Goal: Information Seeking & Learning: Learn about a topic

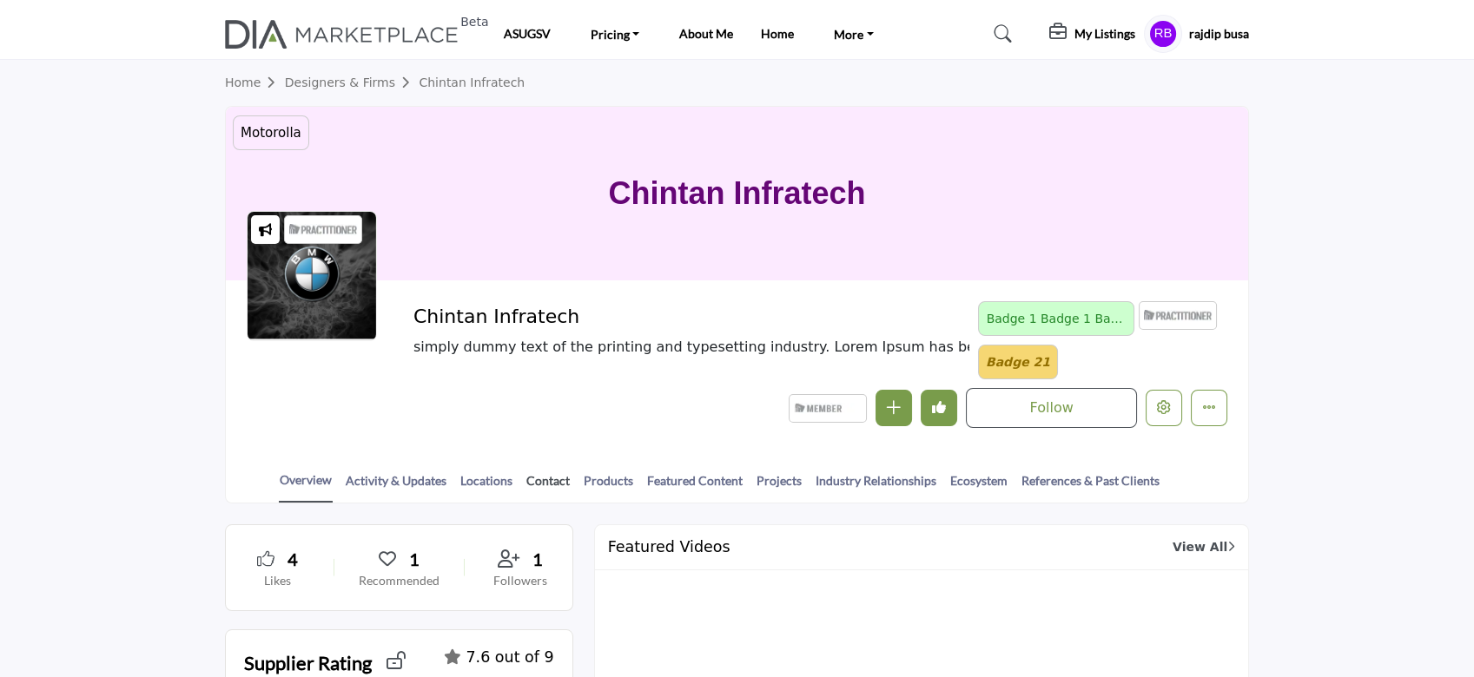
click at [540, 479] on link "Contact" at bounding box center [547, 487] width 45 height 30
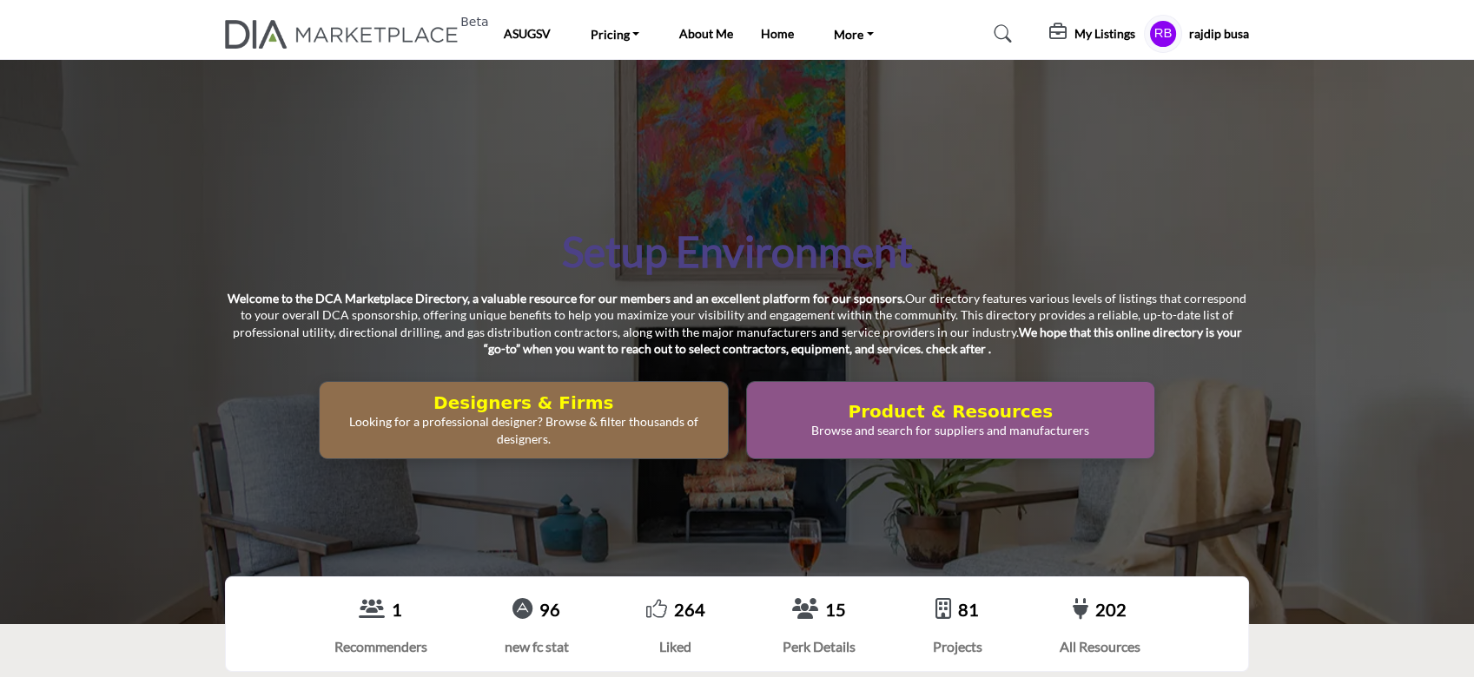
click at [1089, 36] on h5 "My Listings" at bounding box center [1104, 34] width 61 height 16
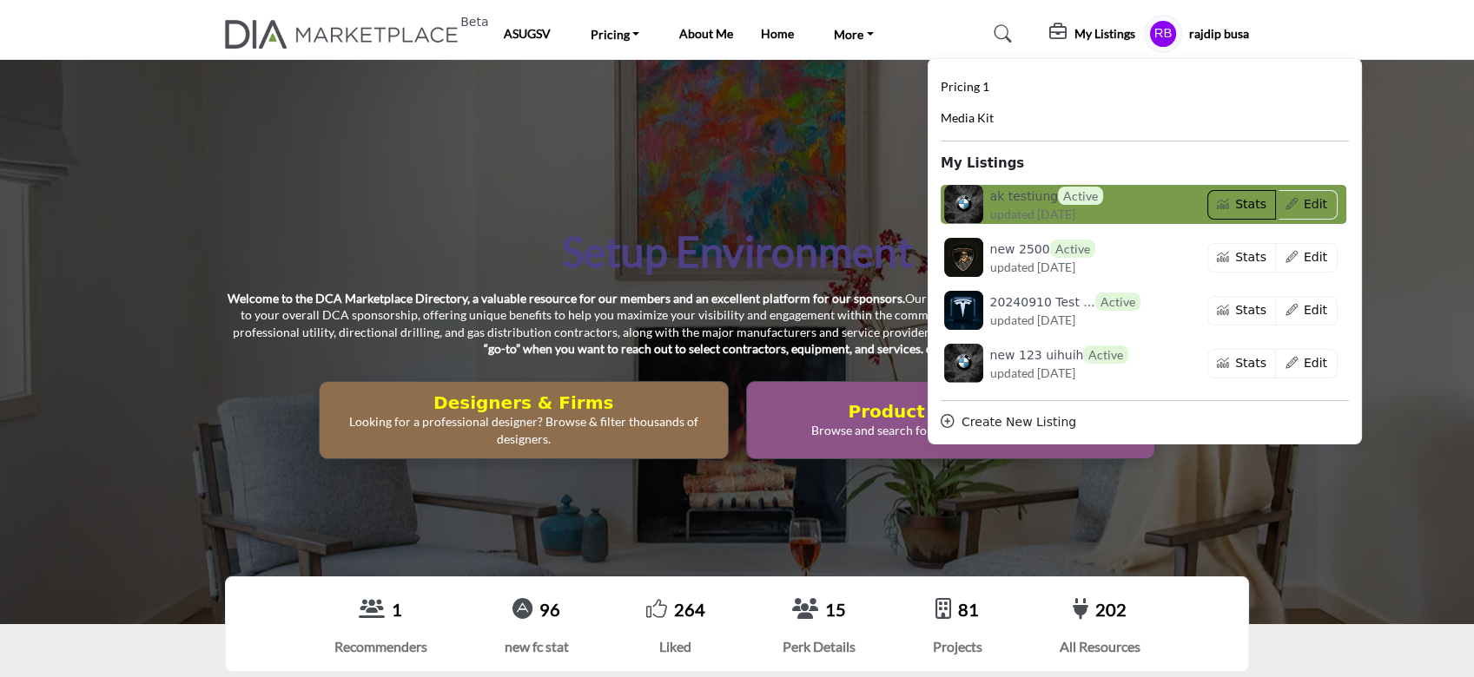
click at [1231, 208] on button "Stats" at bounding box center [1241, 205] width 69 height 30
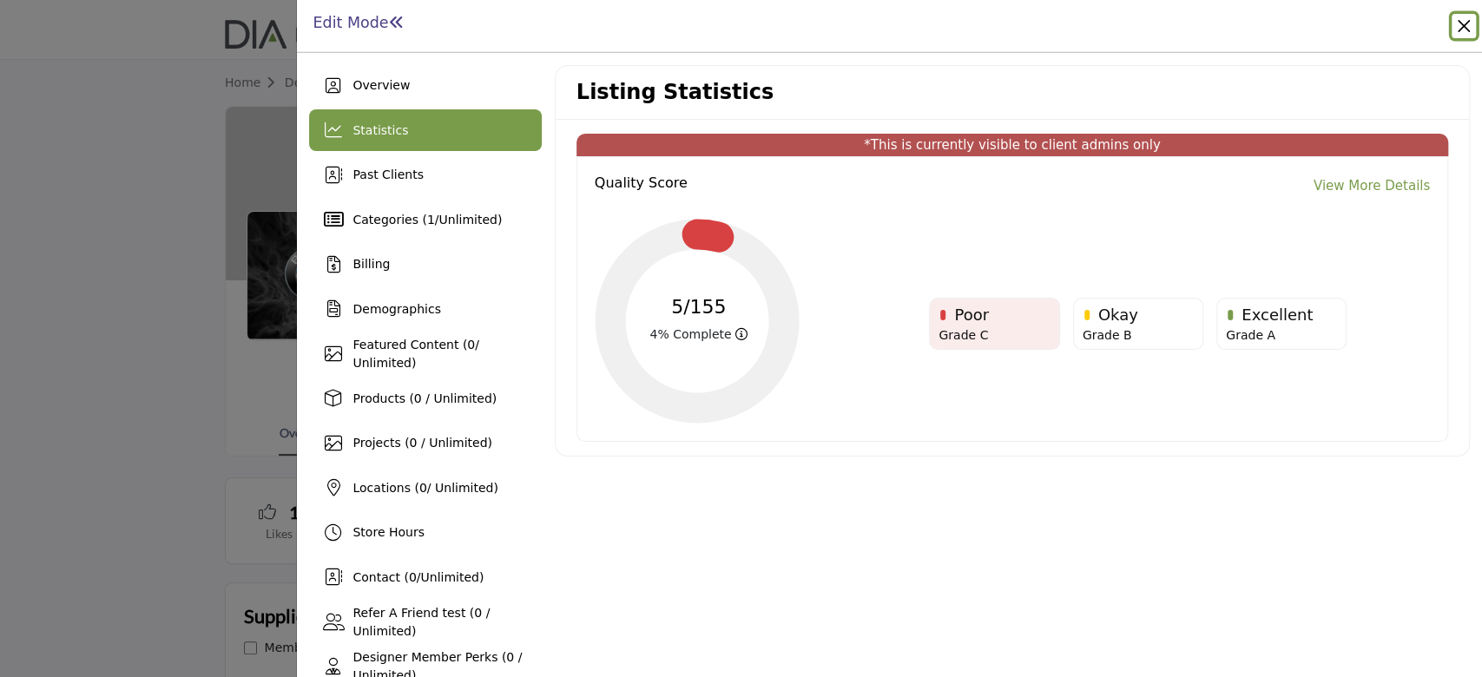
click at [1467, 23] on button "Close" at bounding box center [1464, 26] width 24 height 24
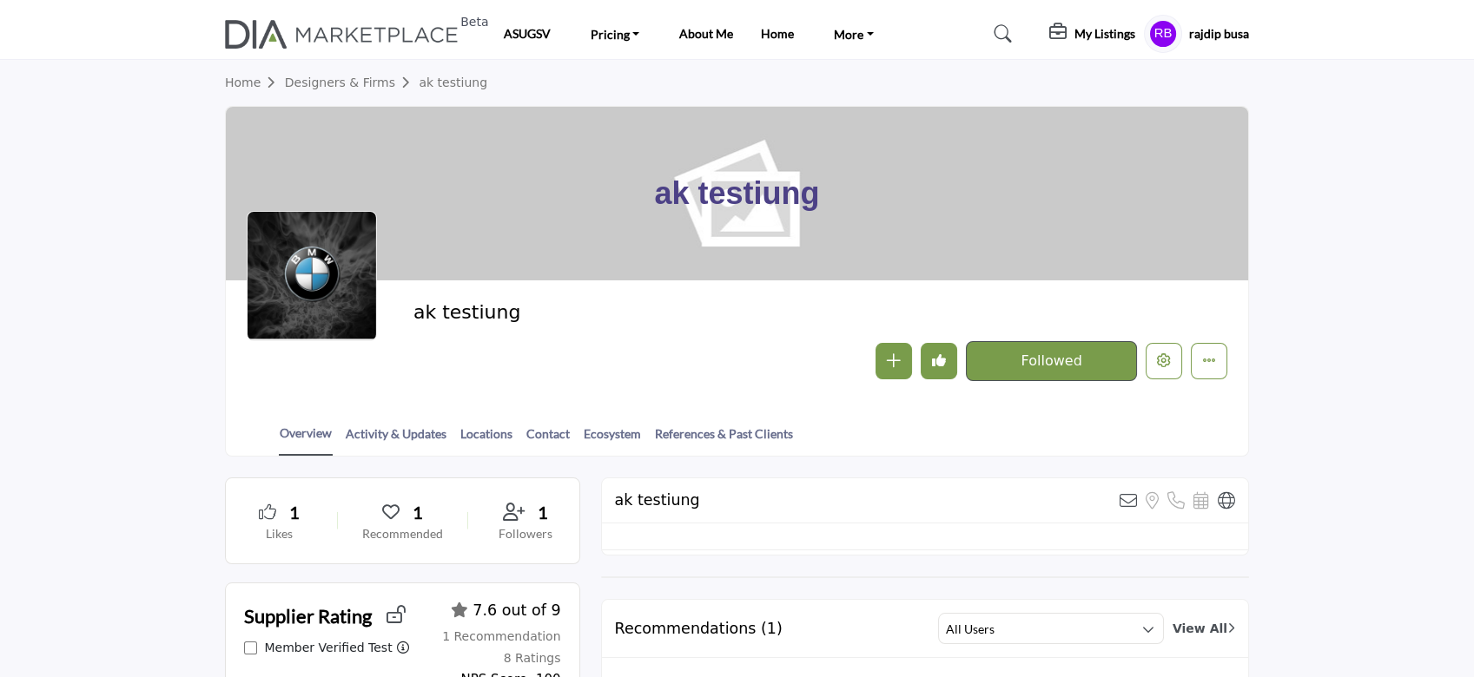
drag, startPoint x: 1093, startPoint y: 25, endPoint x: 1102, endPoint y: 31, distance: 10.6
click at [1096, 27] on h5 "My Listings" at bounding box center [1104, 34] width 61 height 16
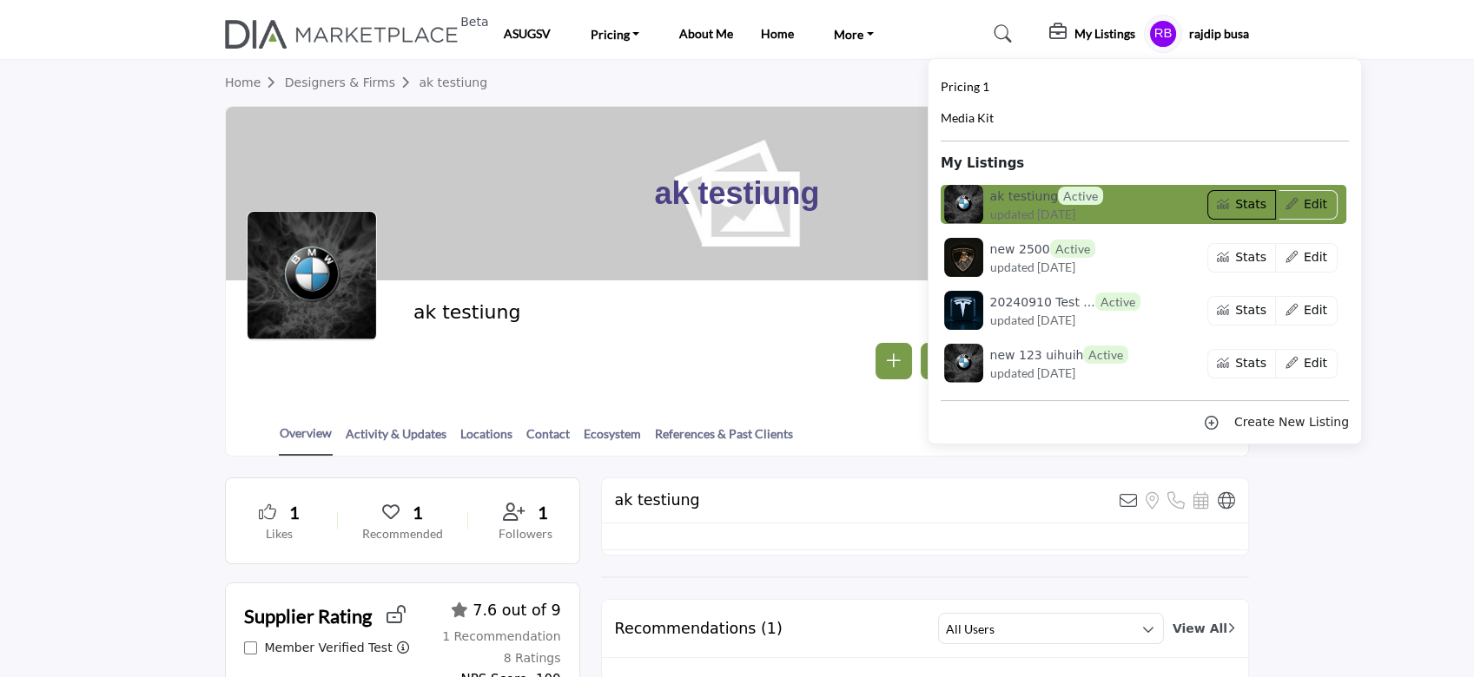
click at [1230, 205] on button "Stats" at bounding box center [1241, 205] width 69 height 30
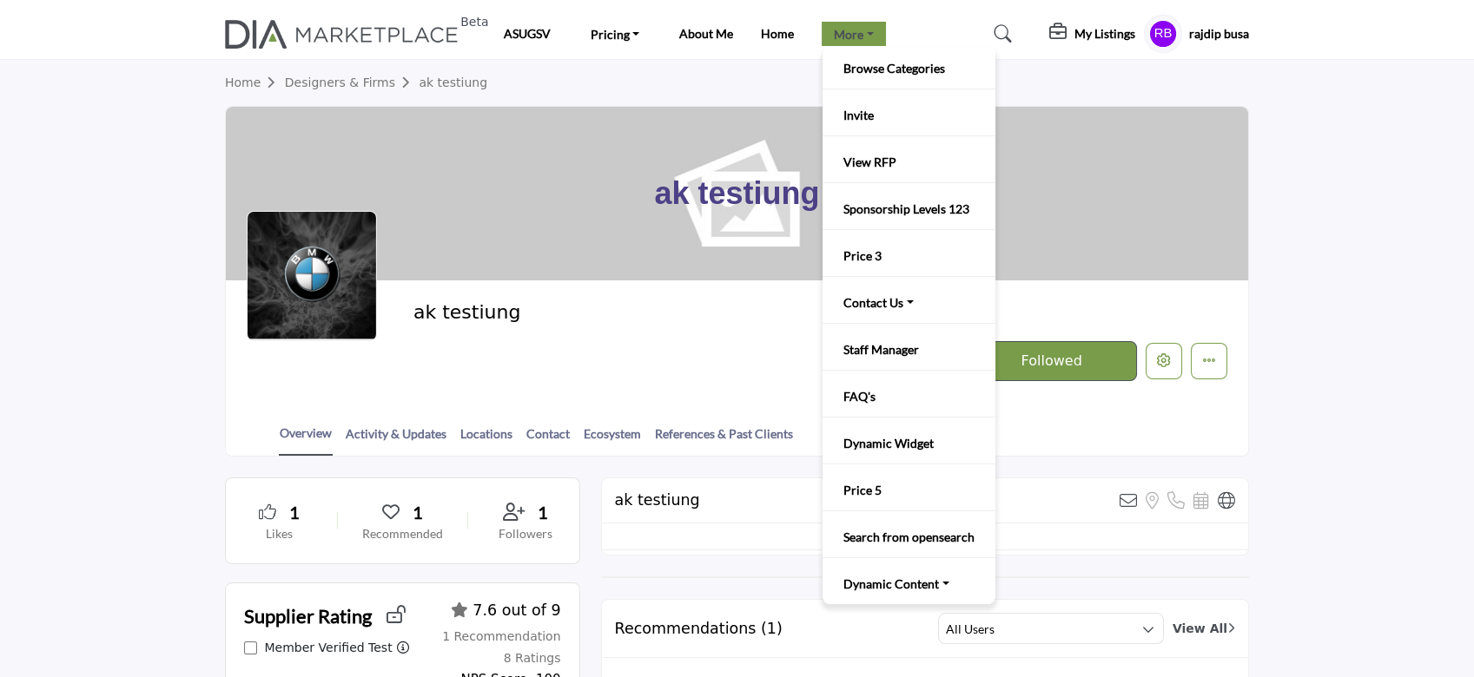
click at [871, 43] on link "More" at bounding box center [854, 34] width 64 height 24
click at [835, 73] on link "Browse Categories" at bounding box center [908, 68] width 155 height 24
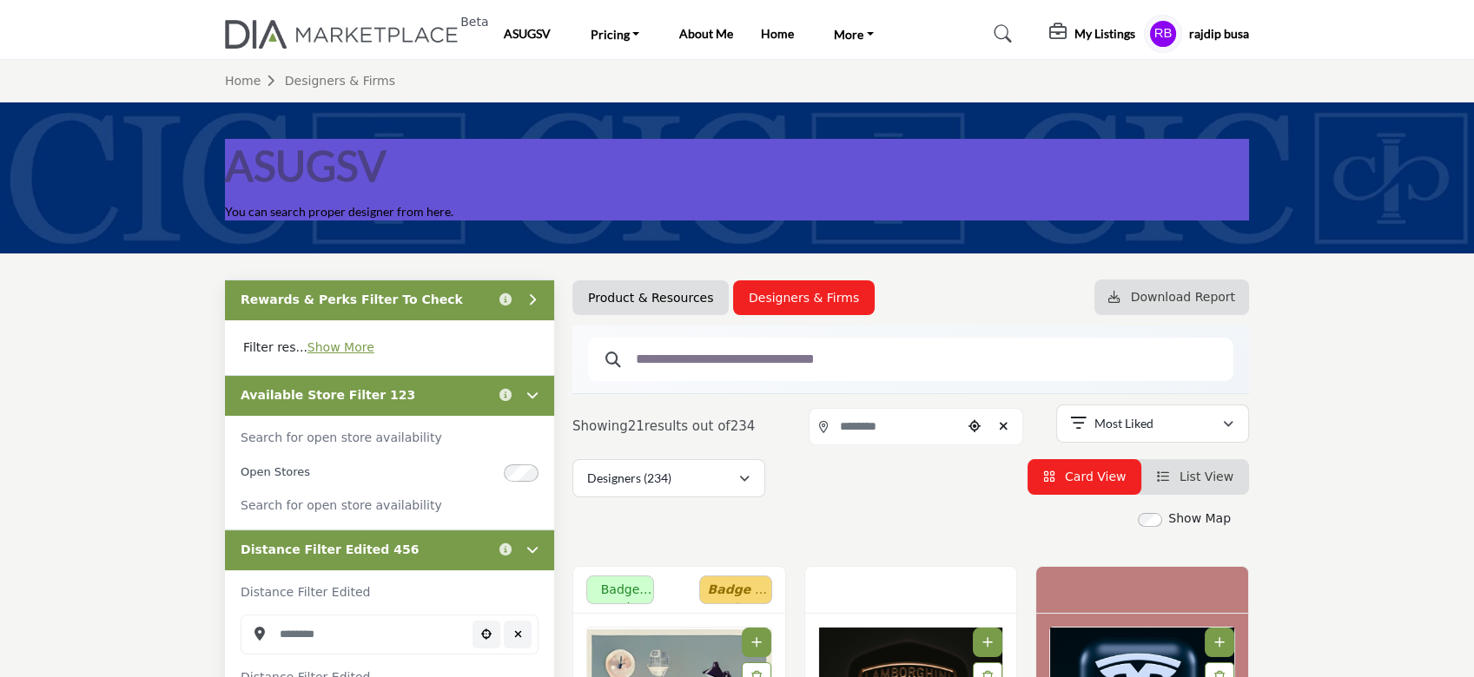
click at [1103, 36] on h5 "My Listings" at bounding box center [1104, 34] width 61 height 16
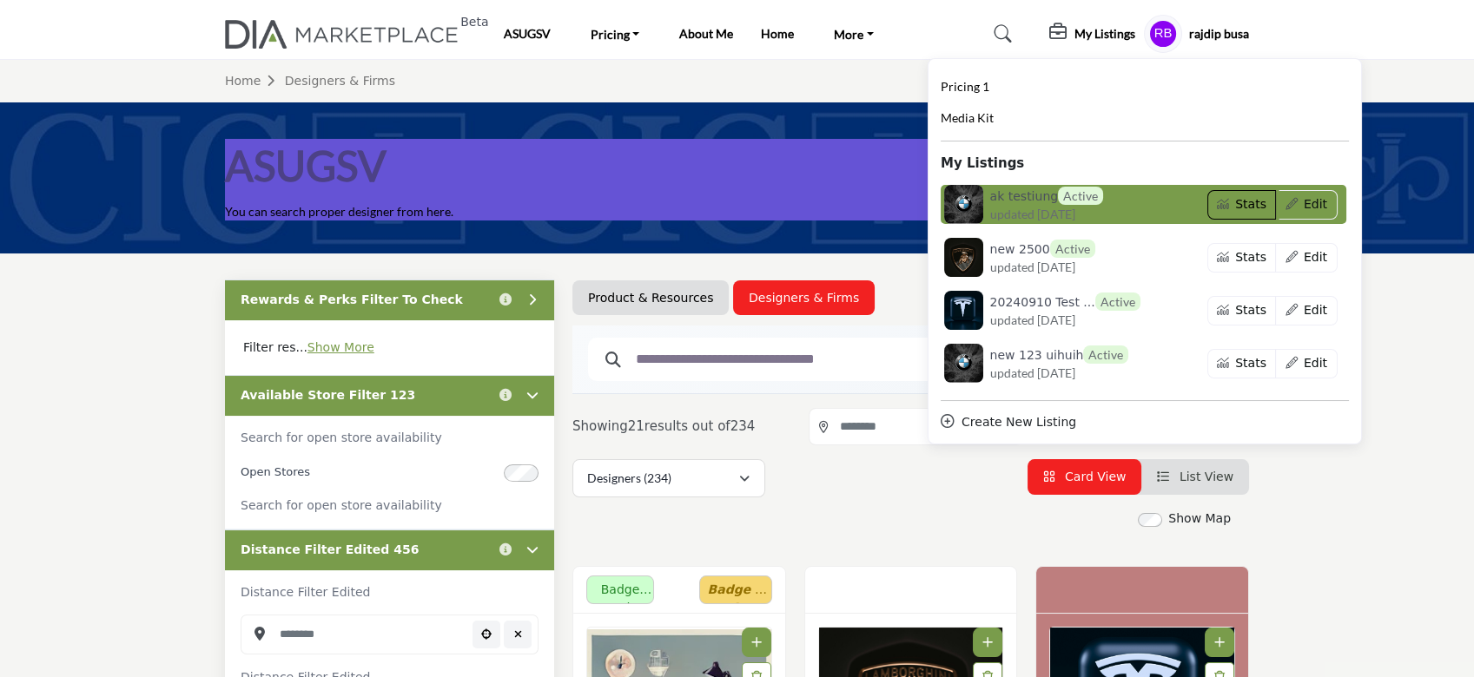
click at [1236, 208] on button "Stats" at bounding box center [1241, 205] width 69 height 30
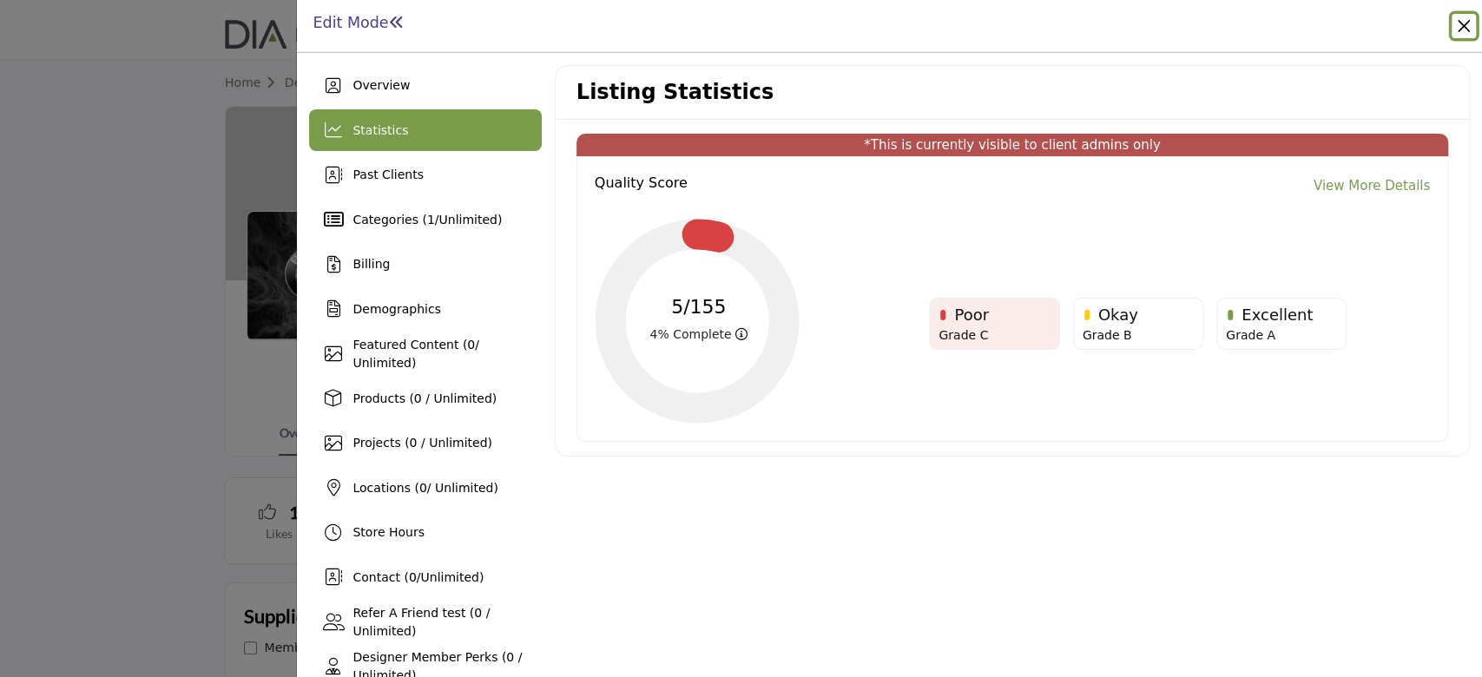
click at [1467, 28] on button "Close" at bounding box center [1464, 26] width 24 height 24
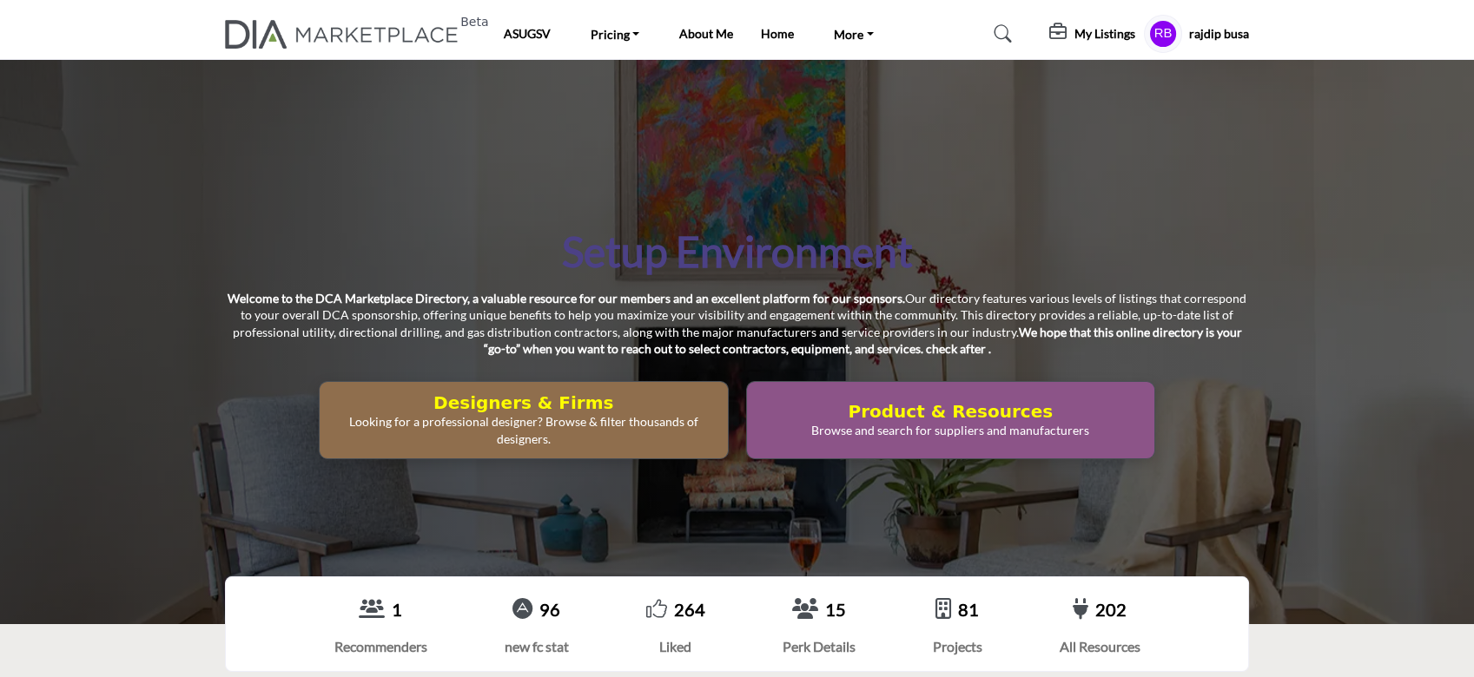
click at [1095, 30] on h5 "My Listings" at bounding box center [1104, 34] width 61 height 16
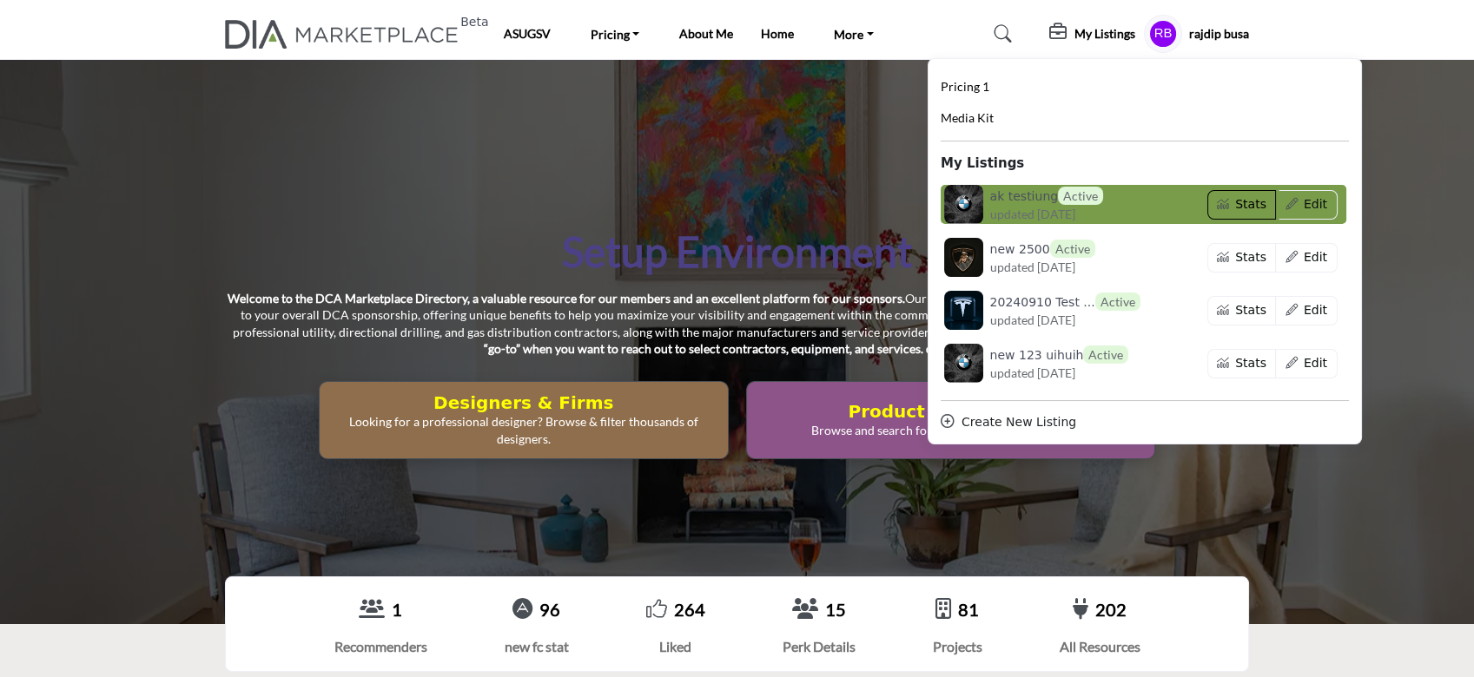
click at [1236, 205] on button "Stats" at bounding box center [1241, 205] width 69 height 30
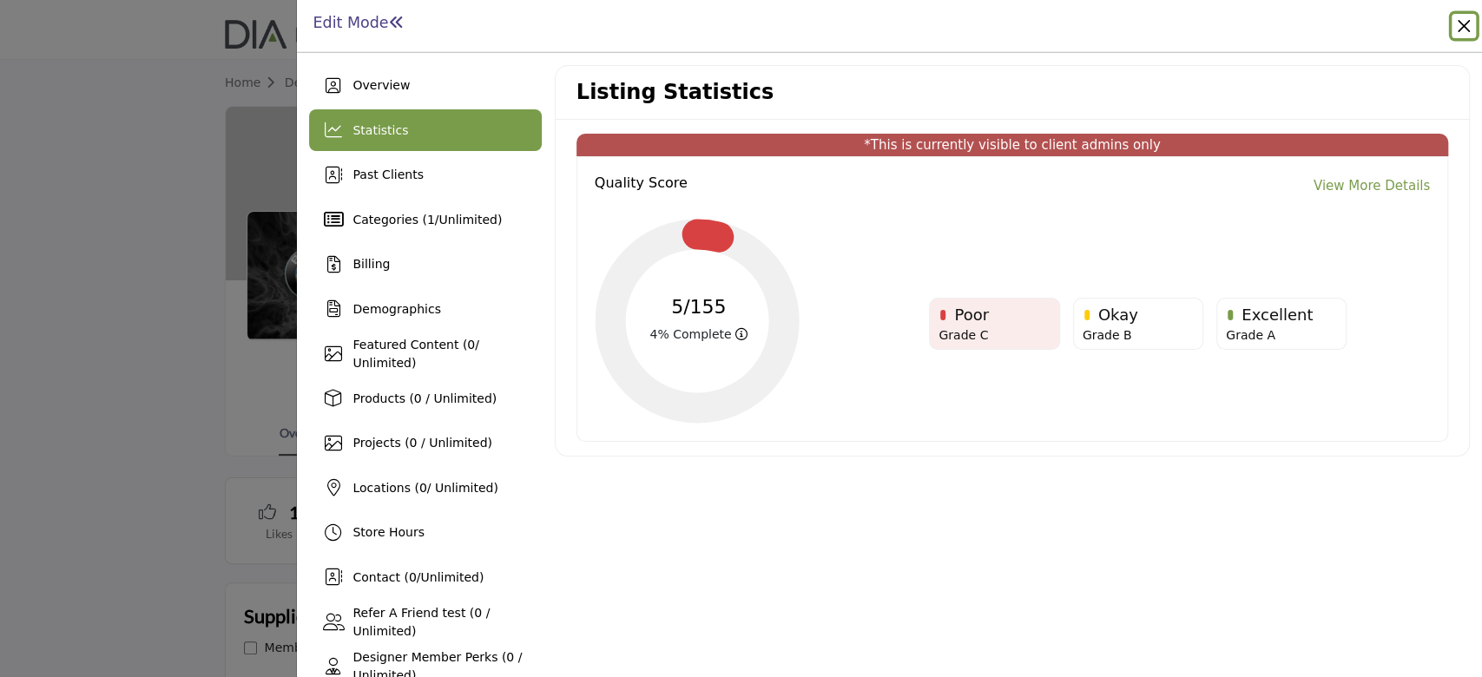
click at [1462, 31] on button "Close" at bounding box center [1464, 26] width 24 height 24
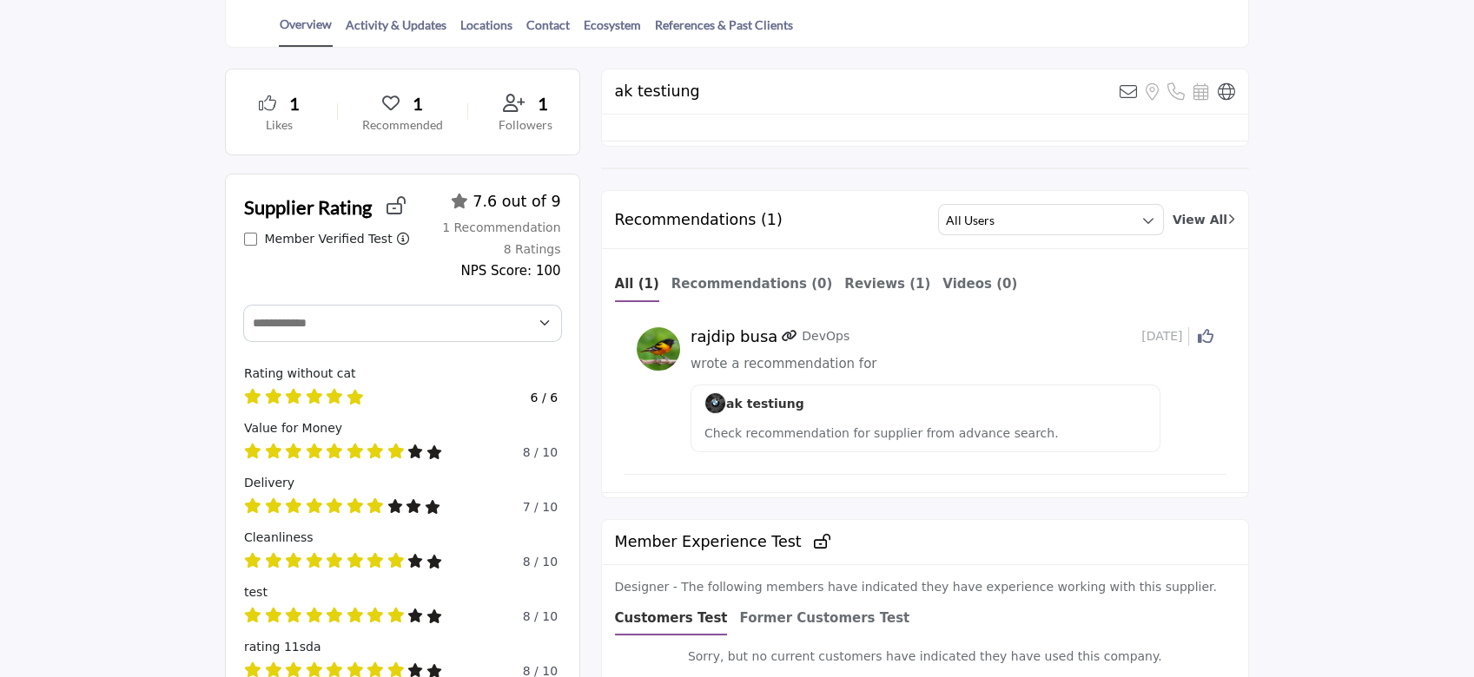
scroll to position [231, 0]
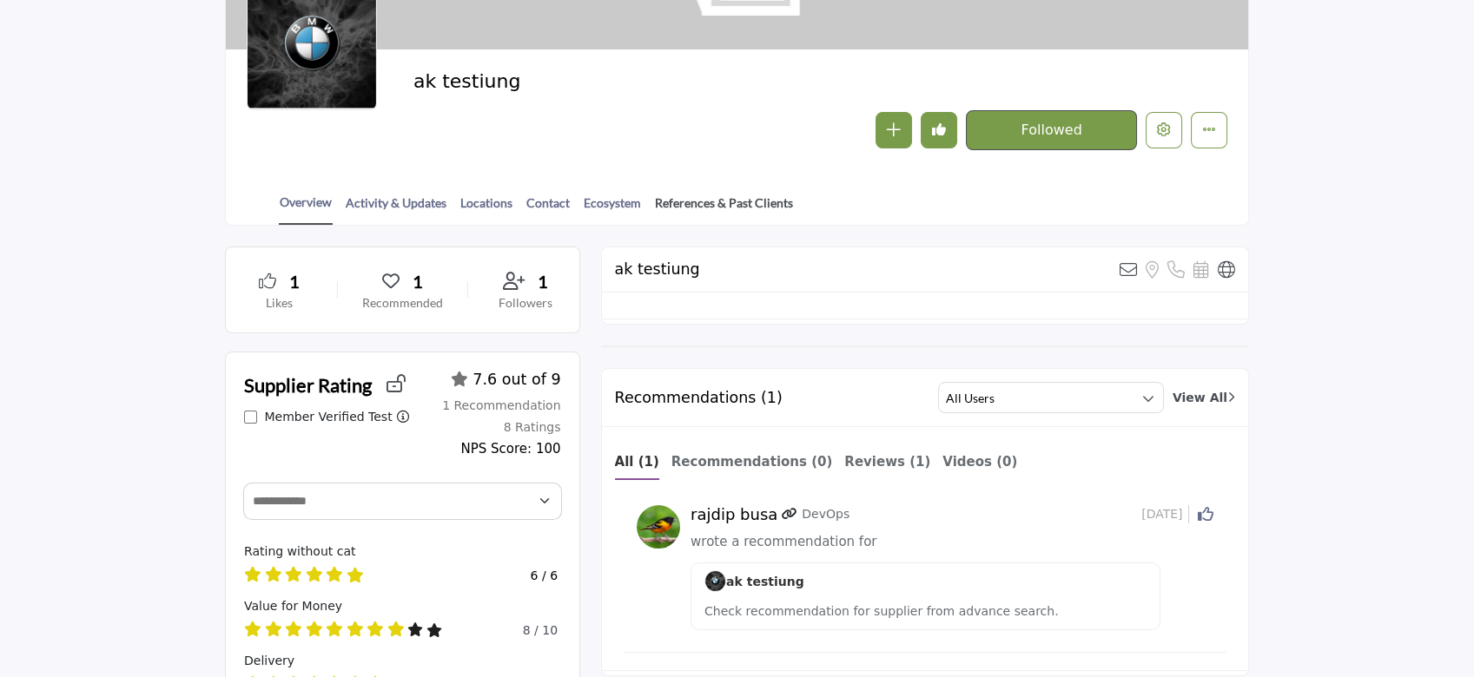
click at [725, 198] on link "References & Past Clients" at bounding box center [724, 209] width 140 height 30
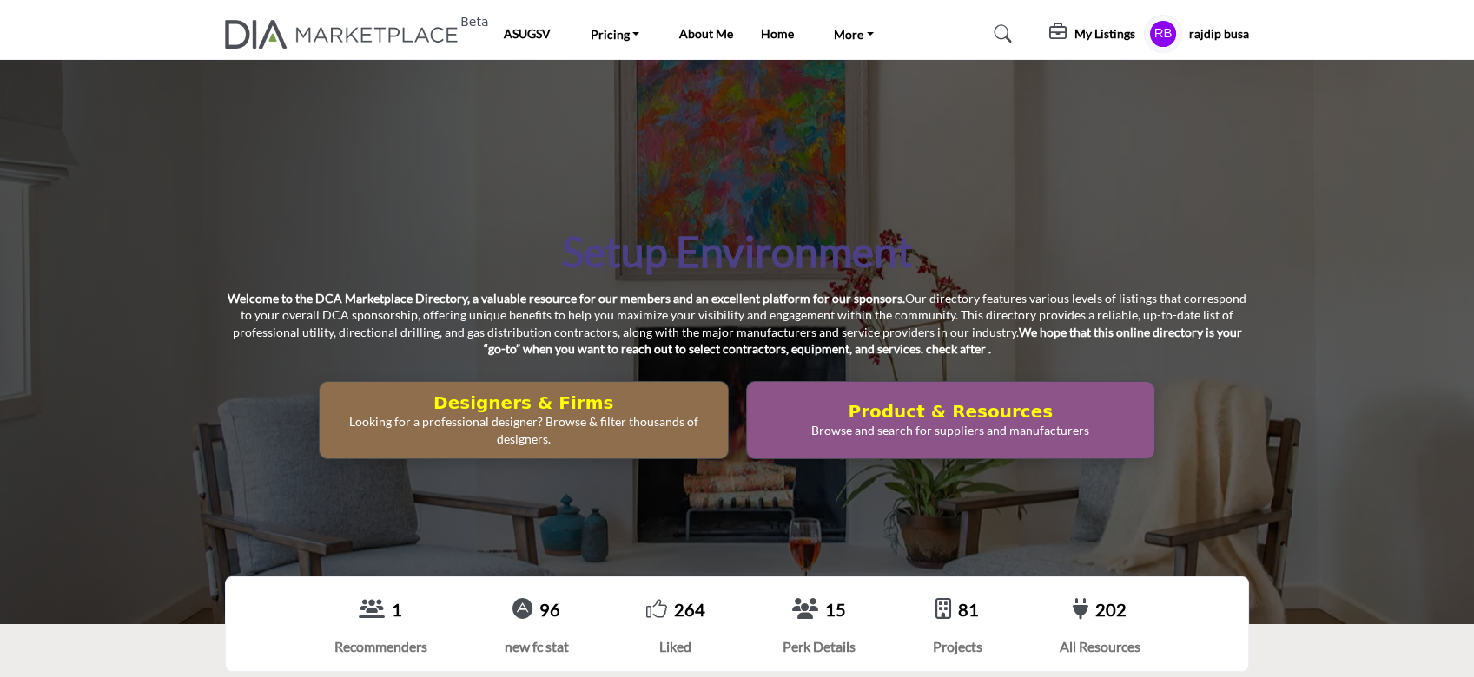
click at [1077, 36] on h5 "My Listings" at bounding box center [1104, 34] width 61 height 16
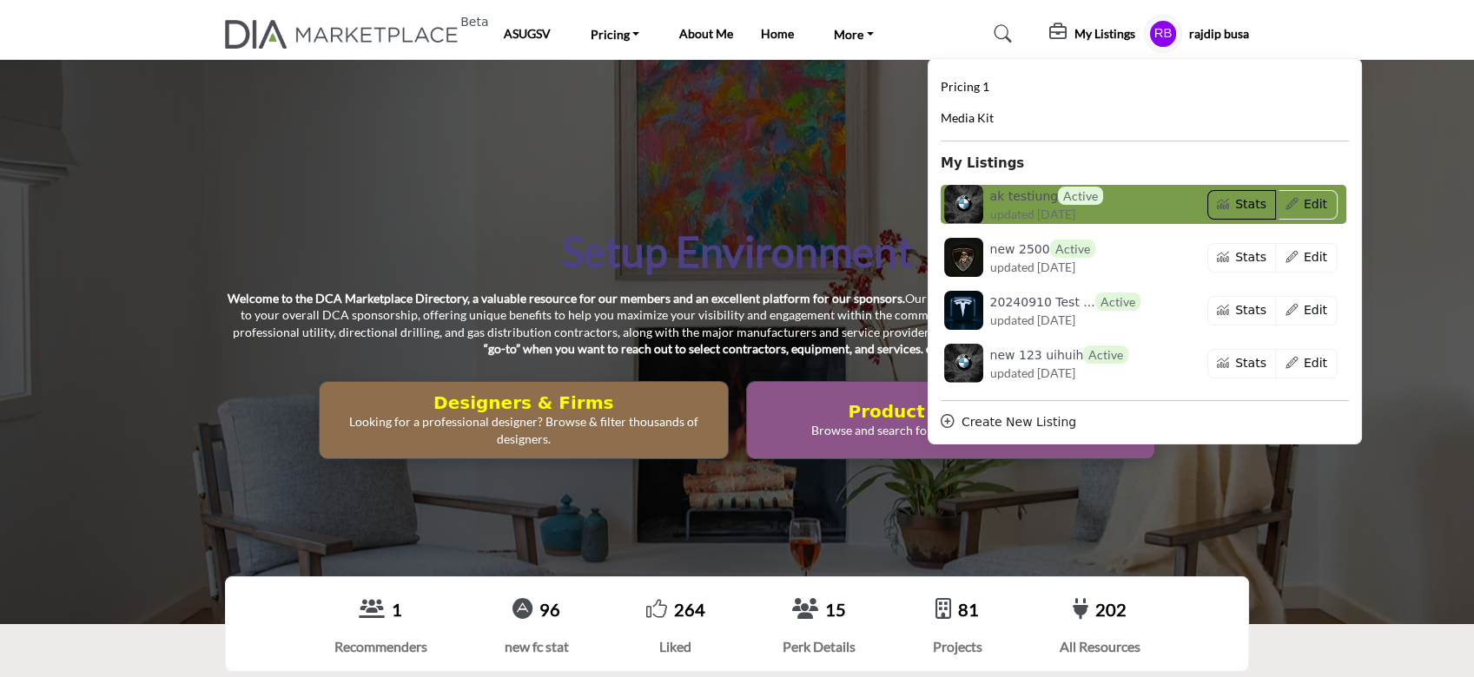
click at [1102, 208] on button "Stats" at bounding box center [1241, 205] width 69 height 30
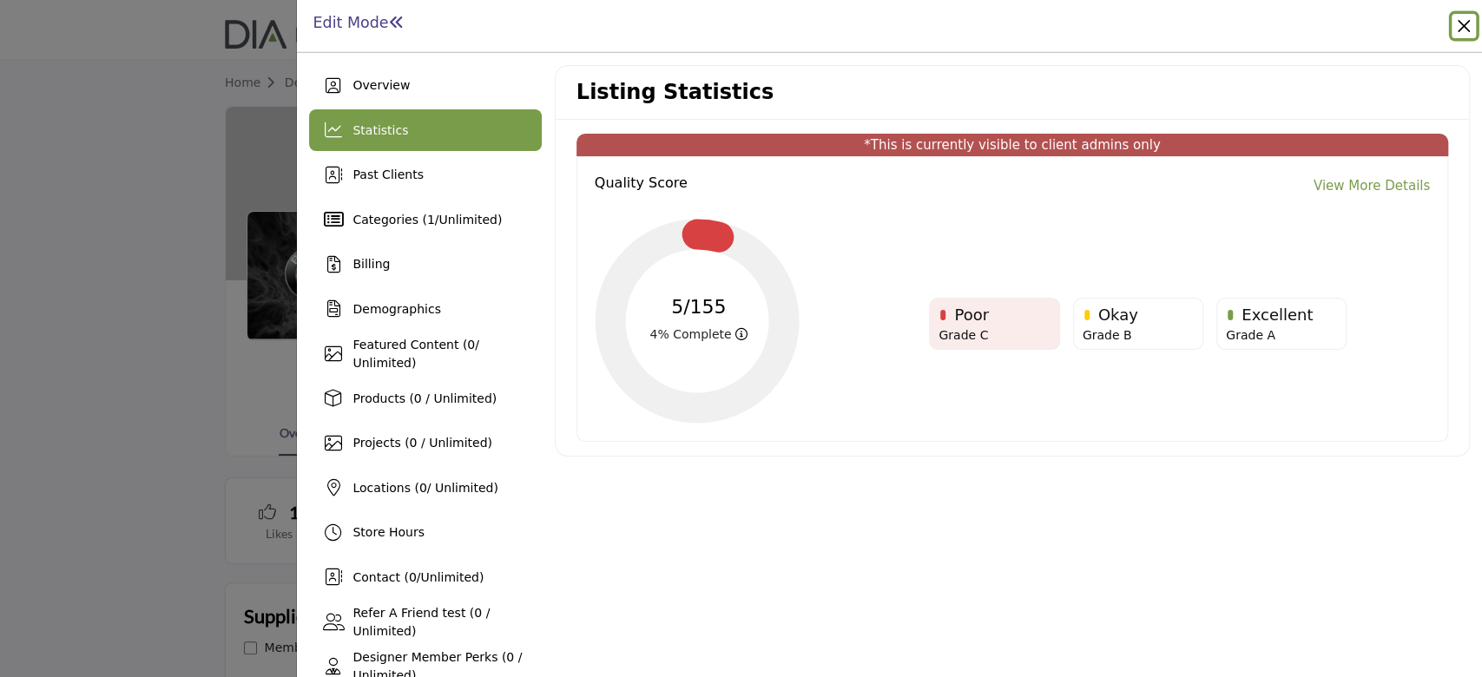
click at [1466, 25] on button "Close" at bounding box center [1464, 26] width 24 height 24
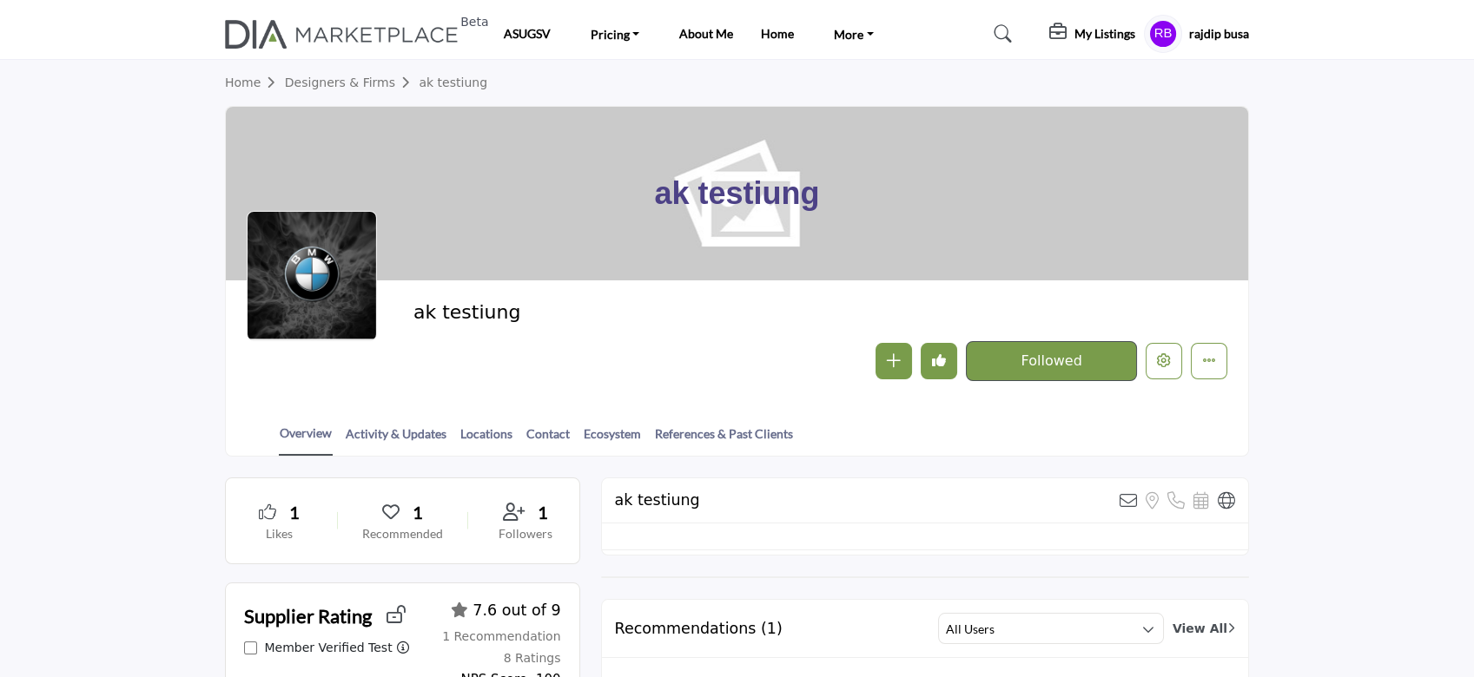
click at [1094, 39] on h5 "My Listings" at bounding box center [1104, 34] width 61 height 16
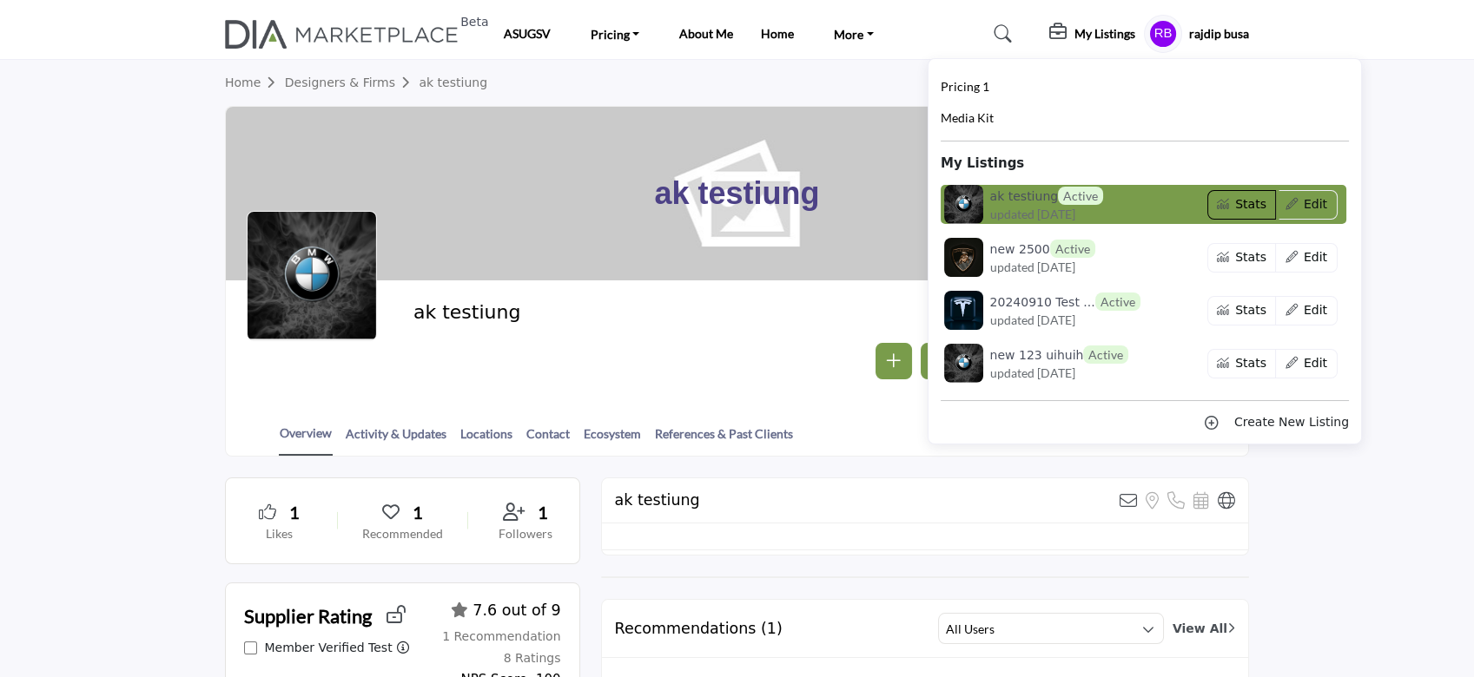
click at [1236, 206] on button "Stats" at bounding box center [1241, 205] width 69 height 30
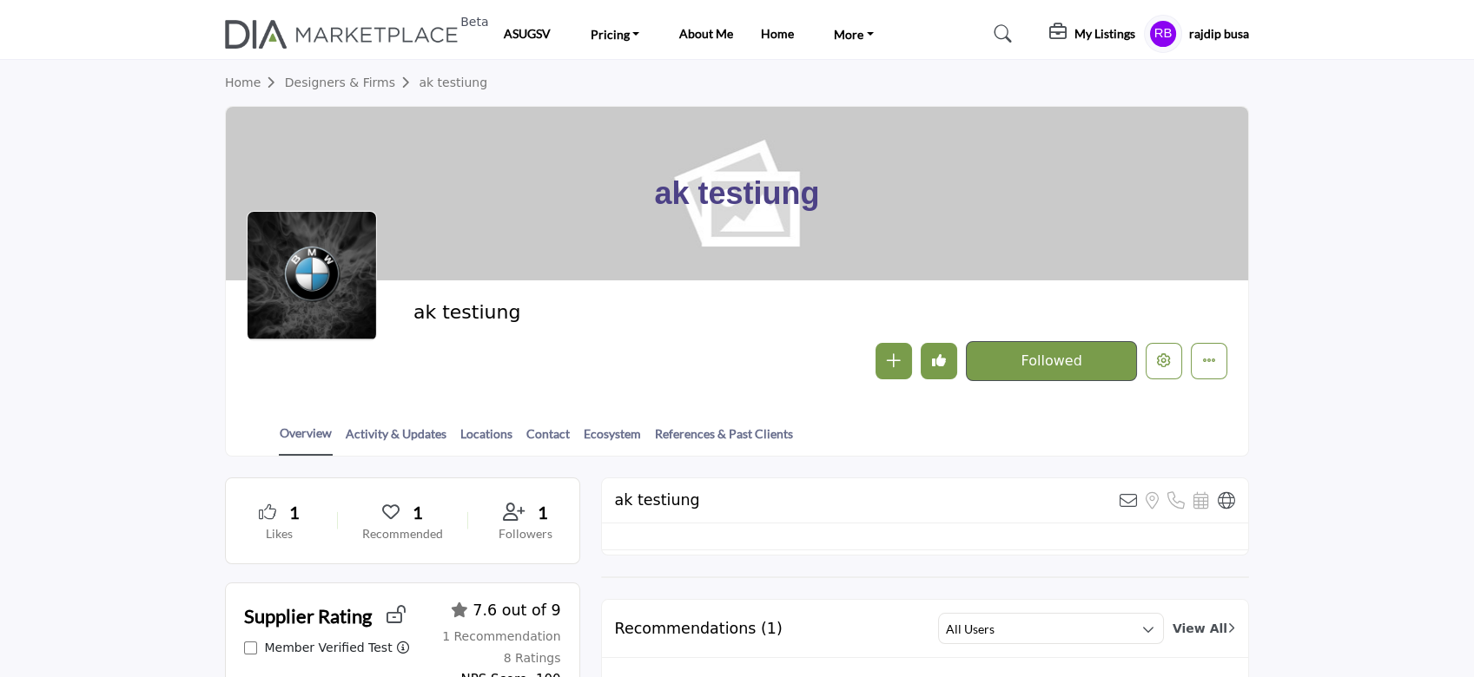
click at [1117, 36] on h5 "My Listings" at bounding box center [1104, 34] width 61 height 16
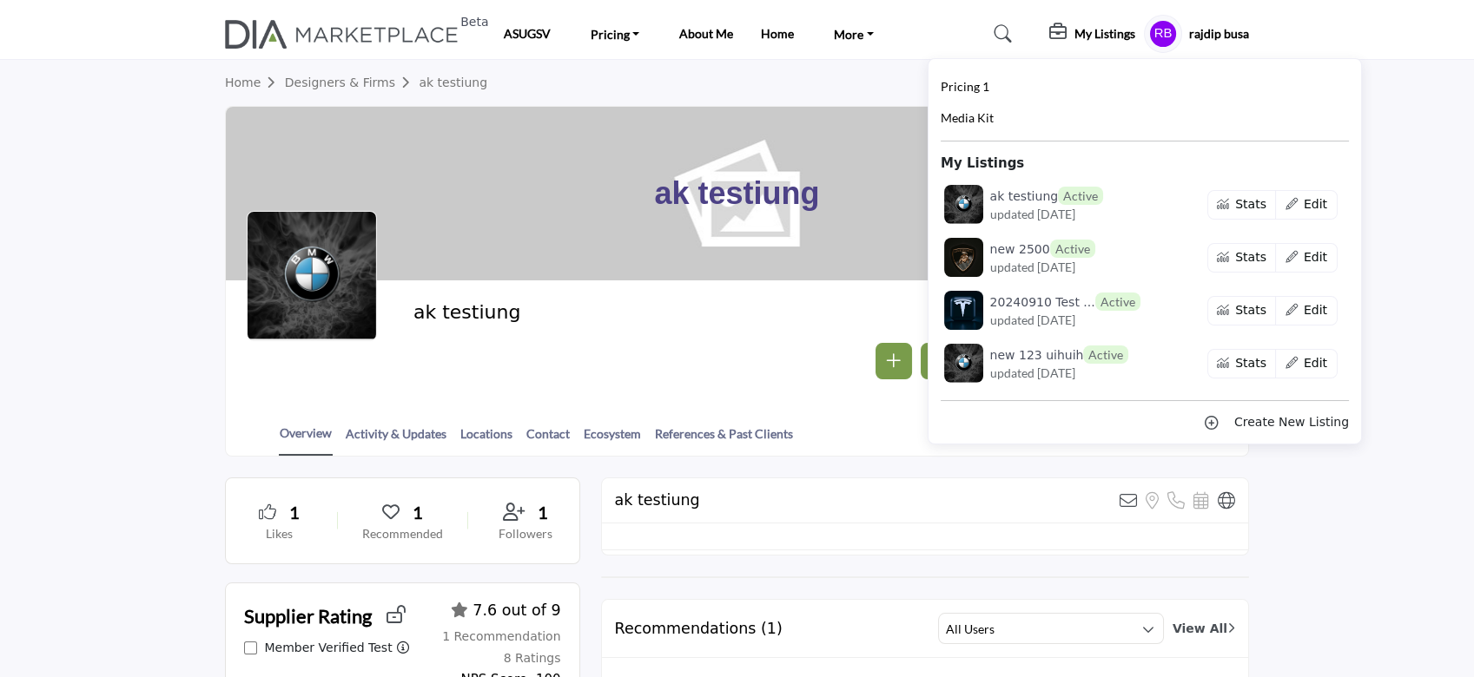
click at [1415, 69] on section "Home Designers & Firms ak testiung ak testiung ak testiung" at bounding box center [737, 258] width 1474 height 397
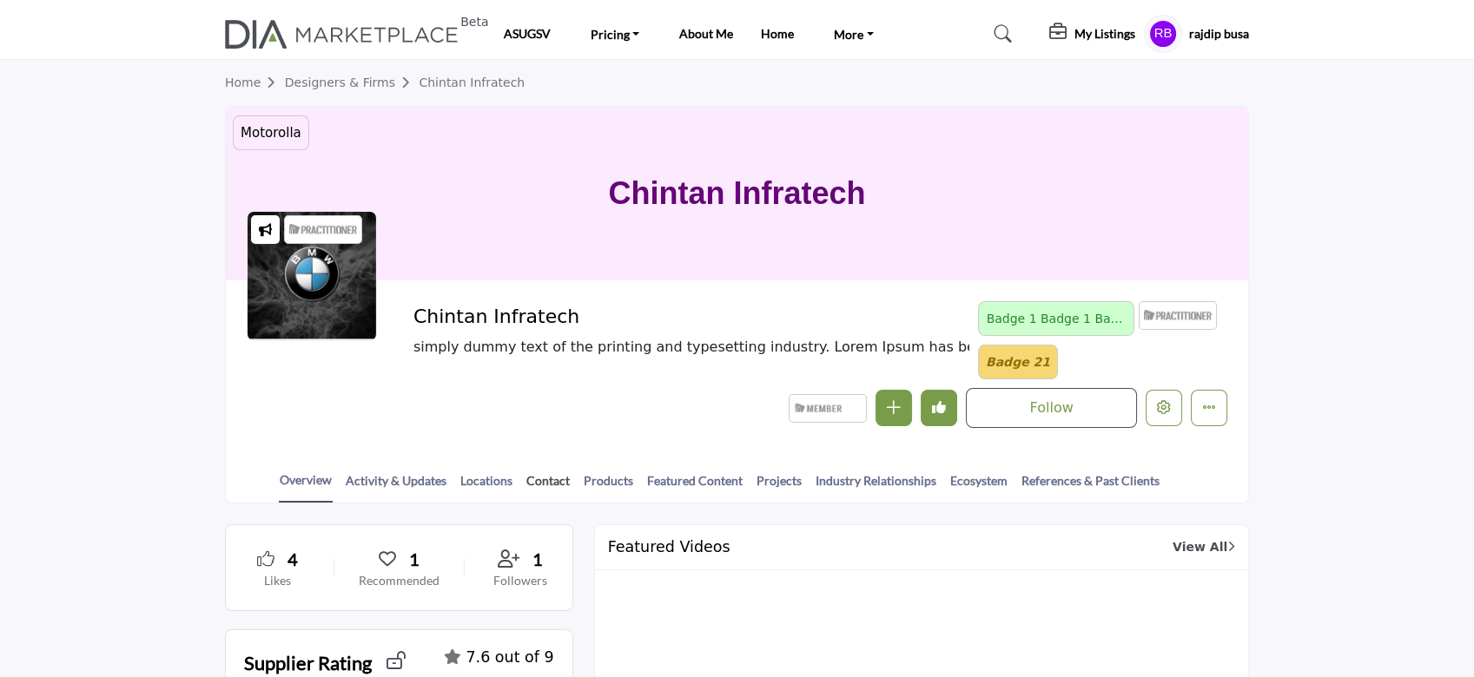
click at [563, 487] on link "Contact" at bounding box center [547, 487] width 45 height 30
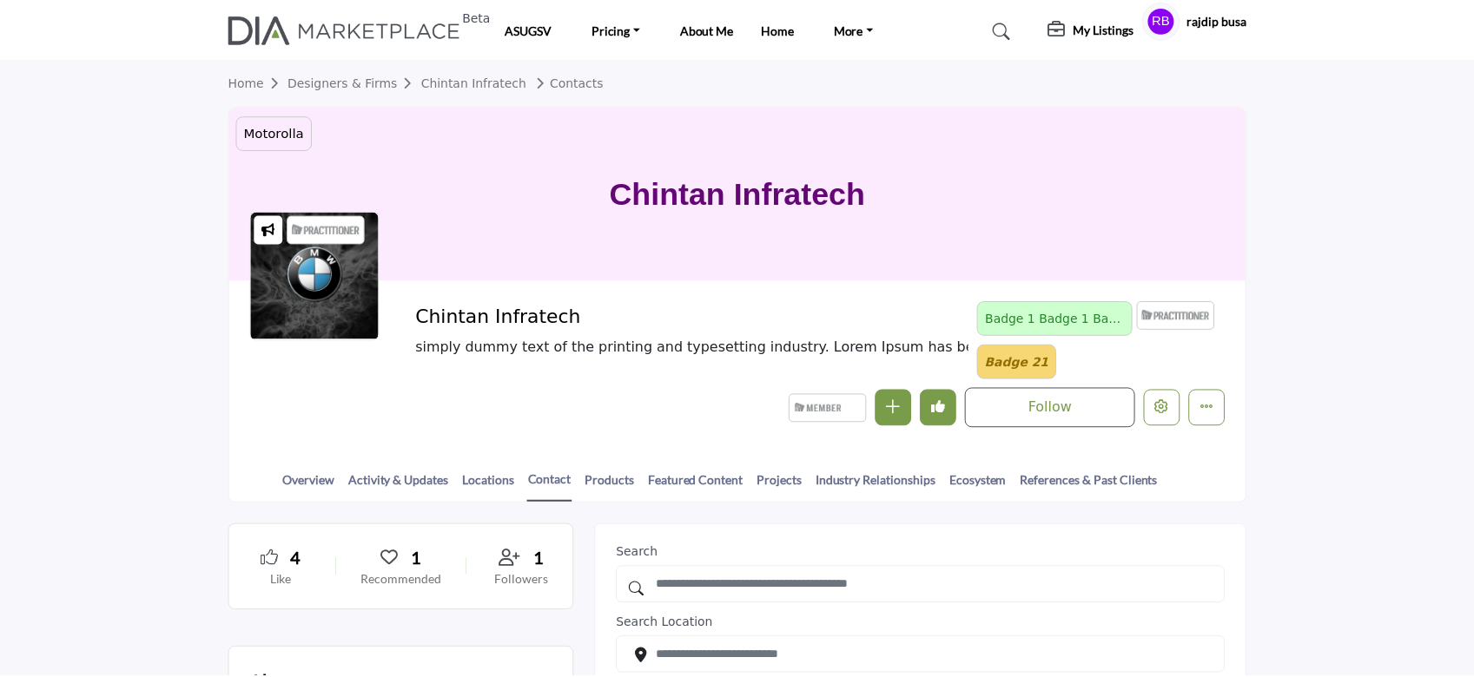
scroll to position [463, 0]
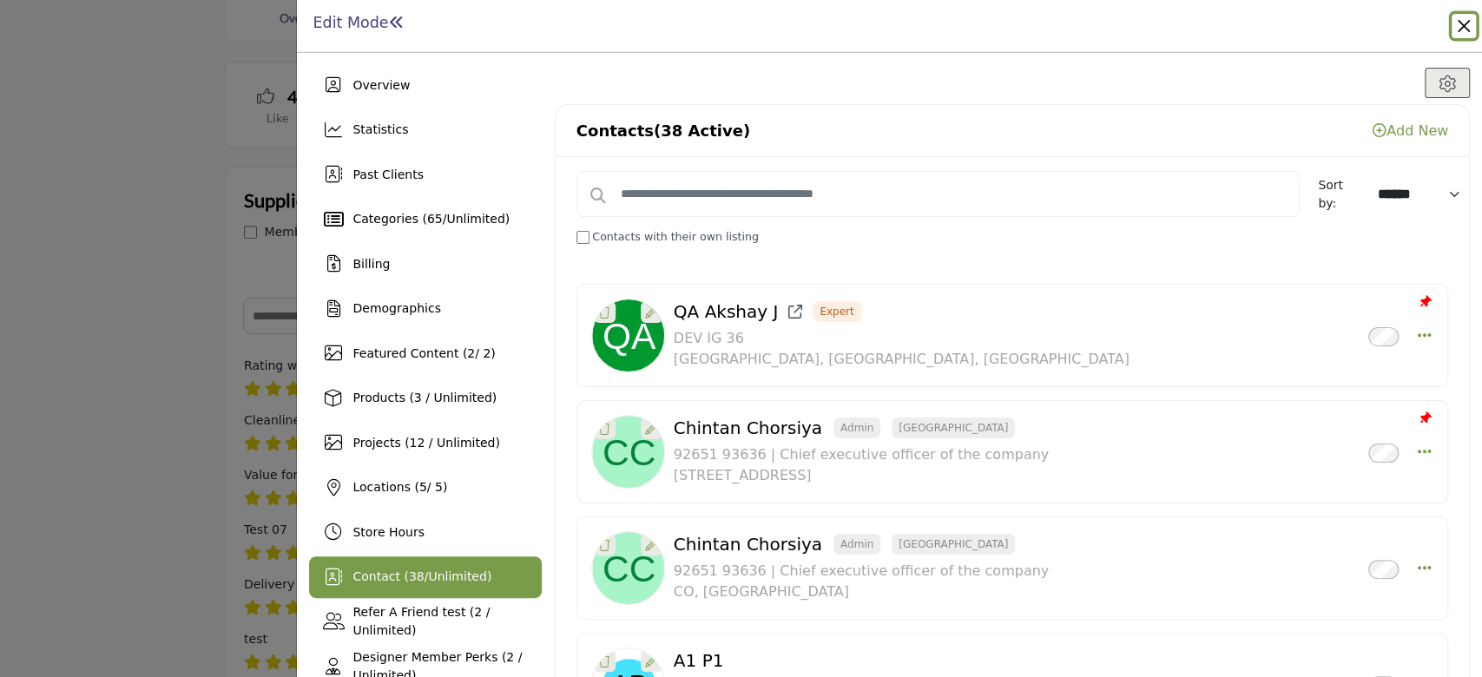
click at [1462, 24] on button "Close" at bounding box center [1464, 26] width 24 height 24
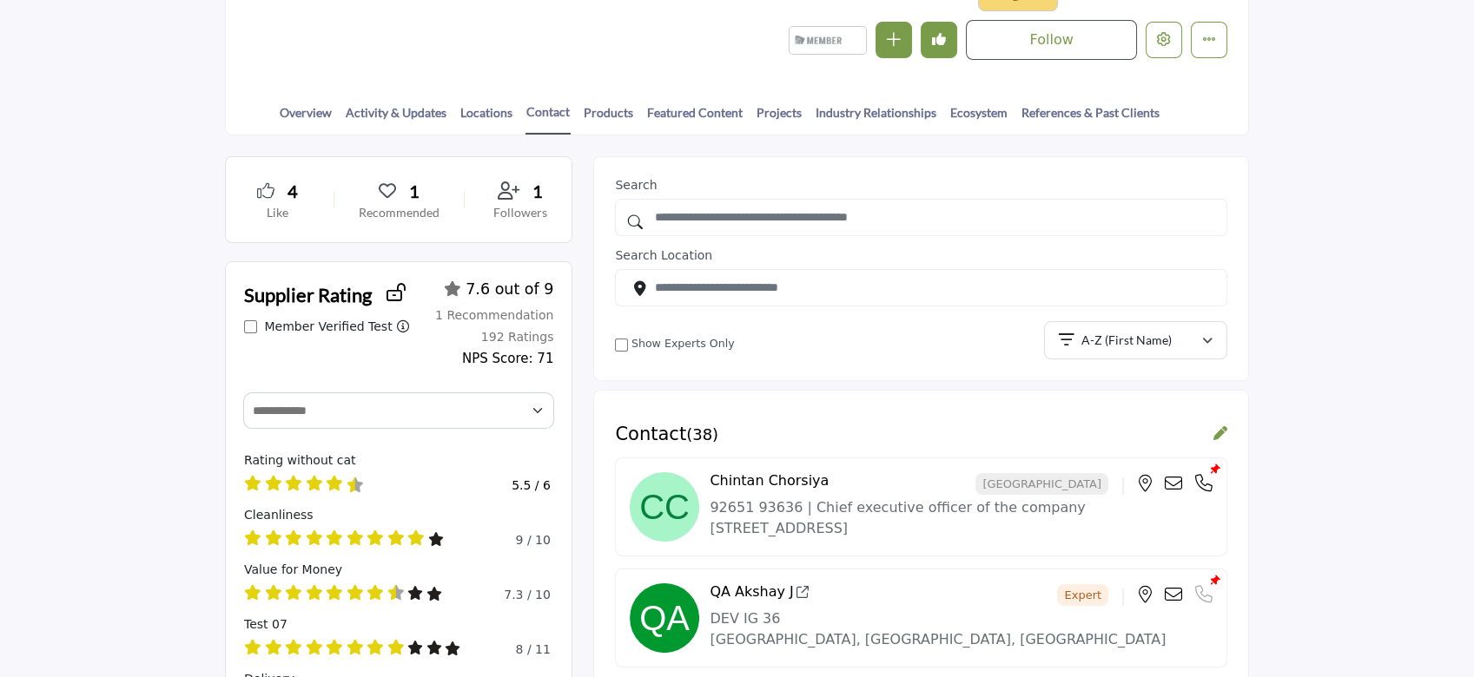
scroll to position [231, 0]
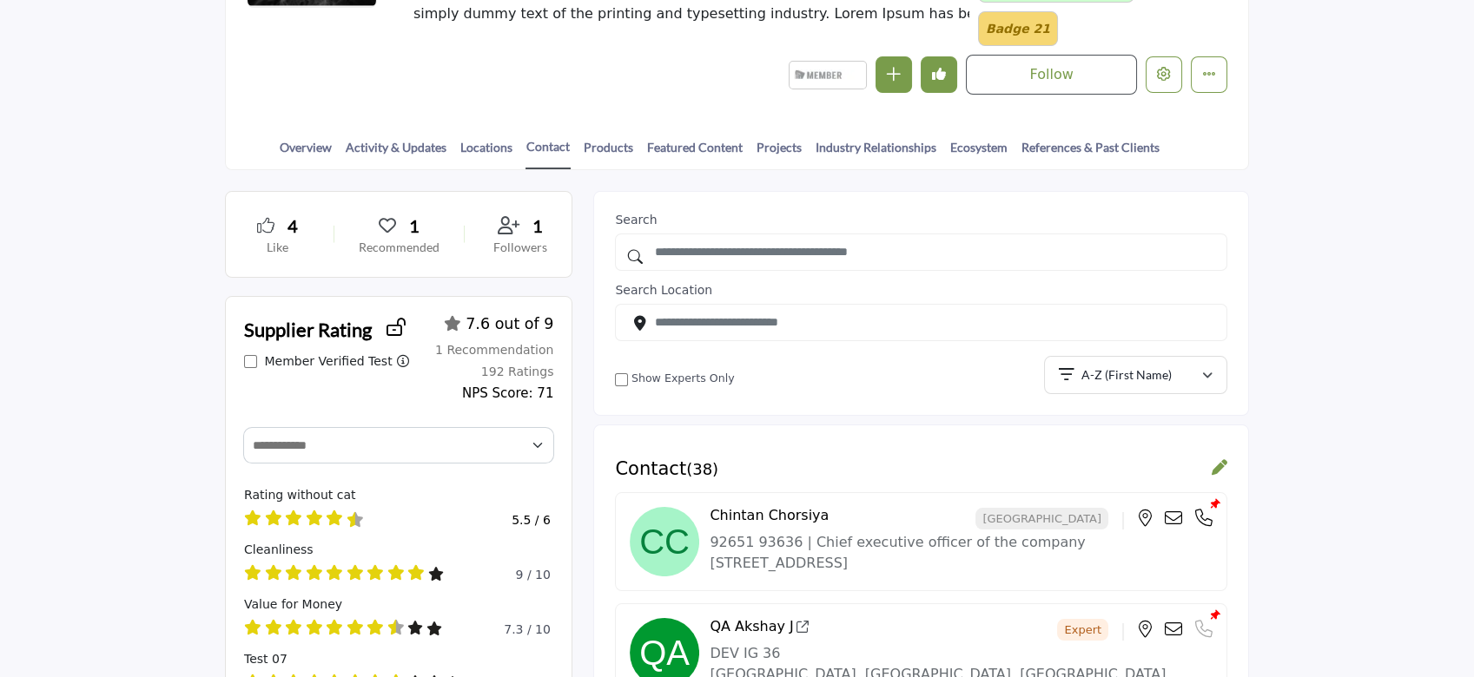
scroll to position [347, 0]
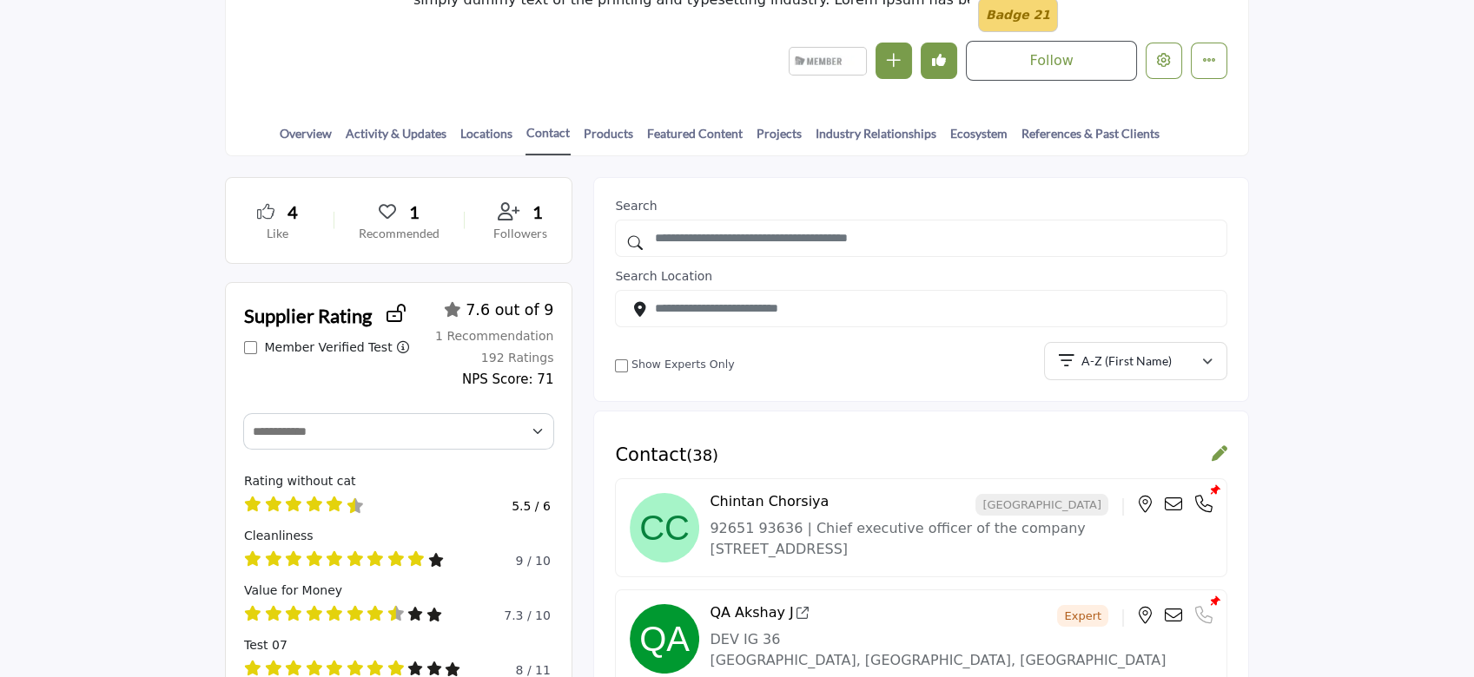
click at [1216, 459] on icon at bounding box center [1219, 454] width 16 height 16
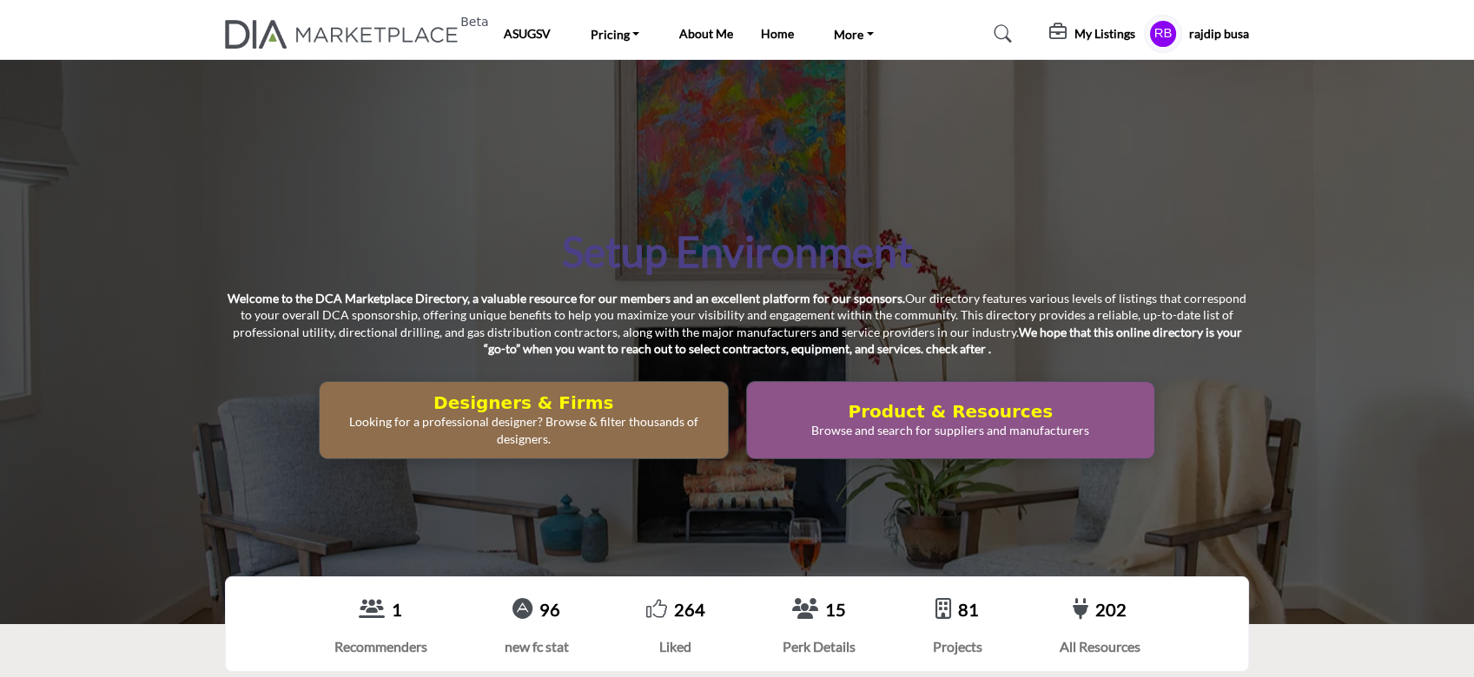
click at [1095, 31] on h5 "My Listings" at bounding box center [1104, 34] width 61 height 16
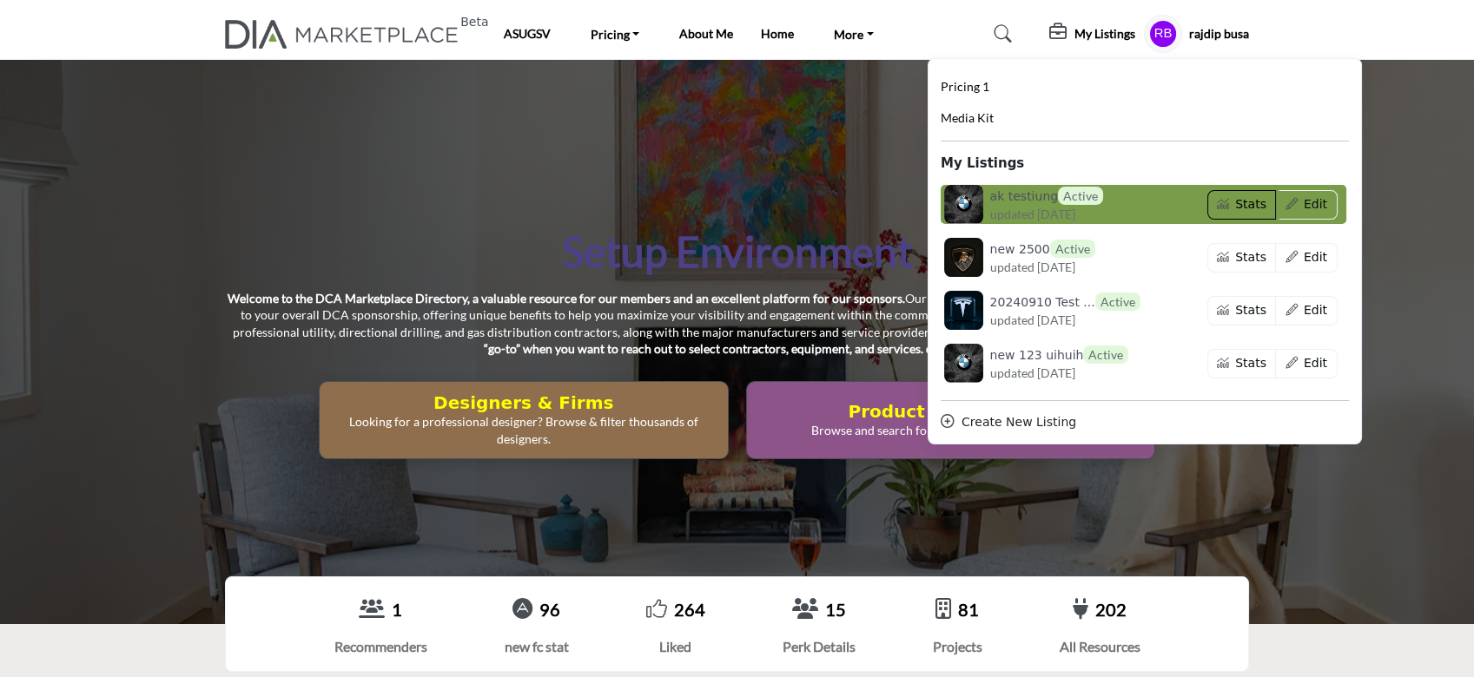
click at [1227, 206] on button "Stats" at bounding box center [1241, 205] width 69 height 30
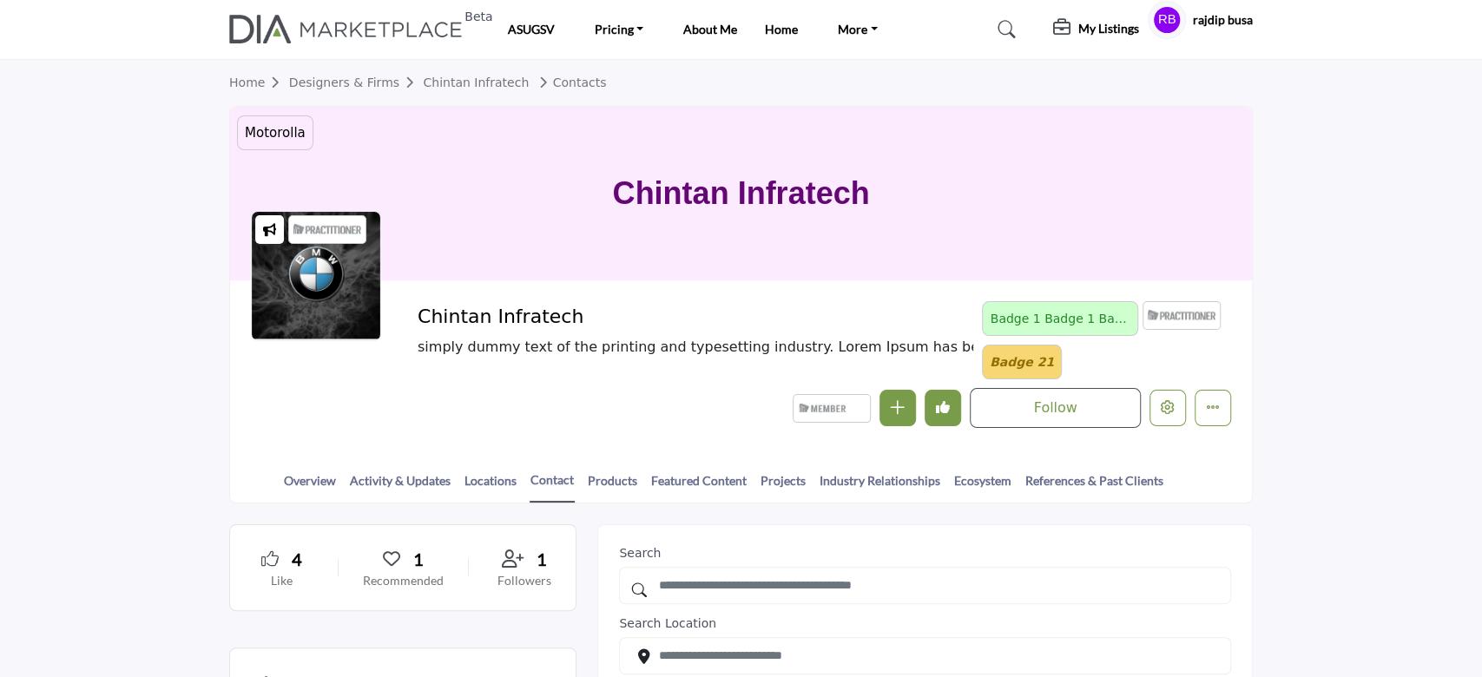
scroll to position [347, 0]
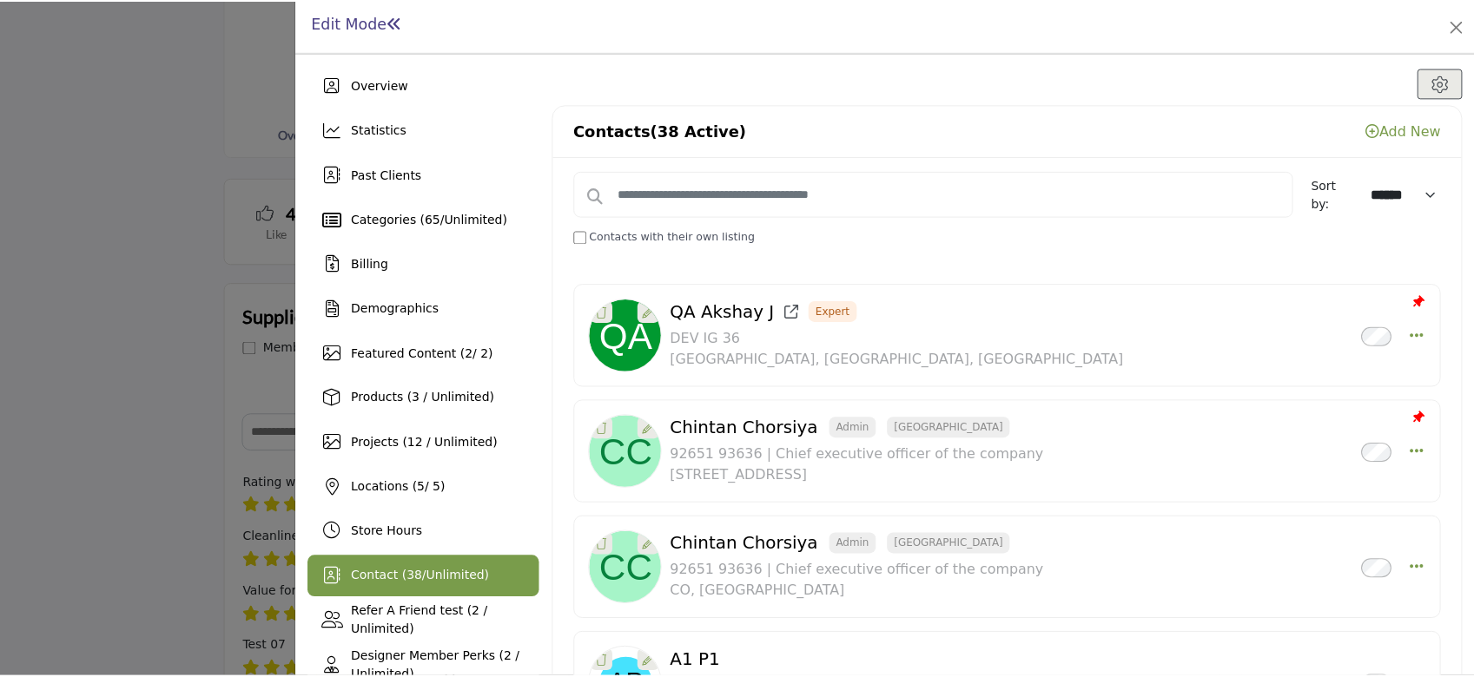
scroll to position [347, 0]
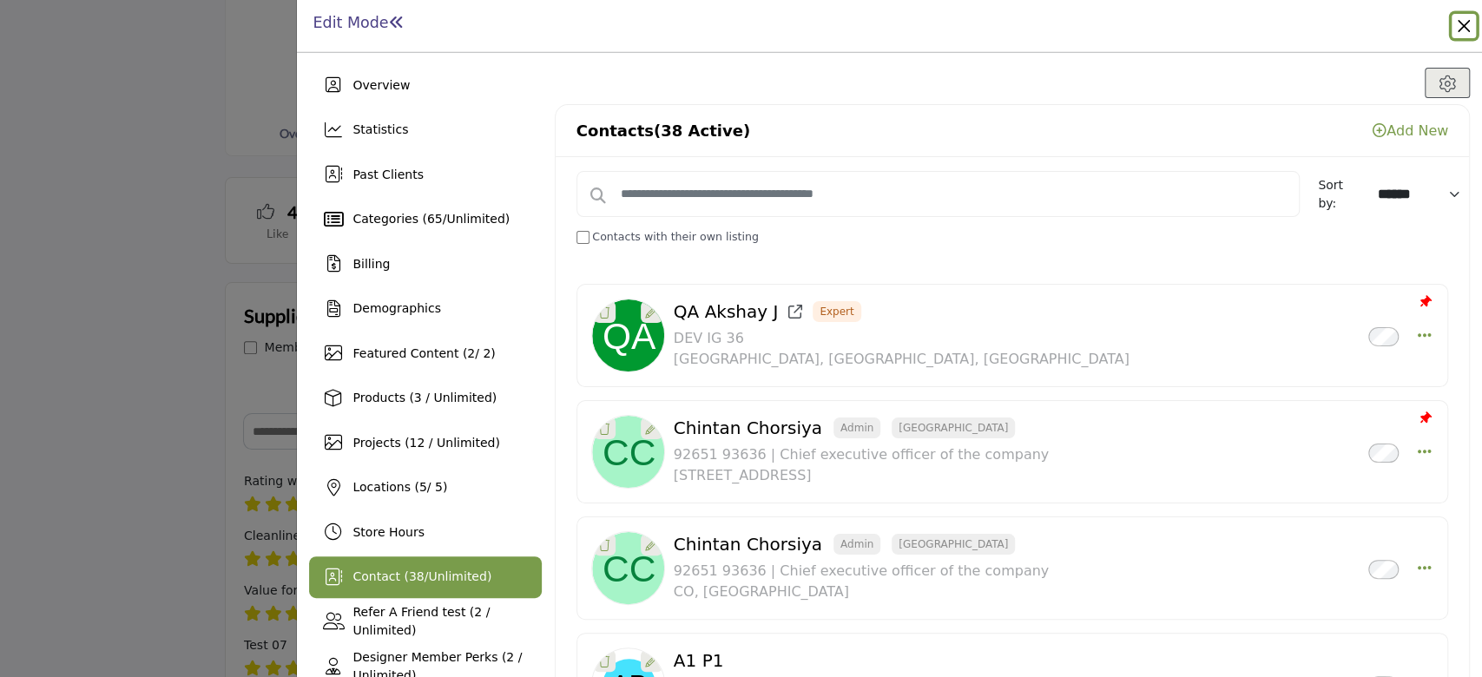
click at [1459, 26] on button "Close" at bounding box center [1464, 26] width 24 height 24
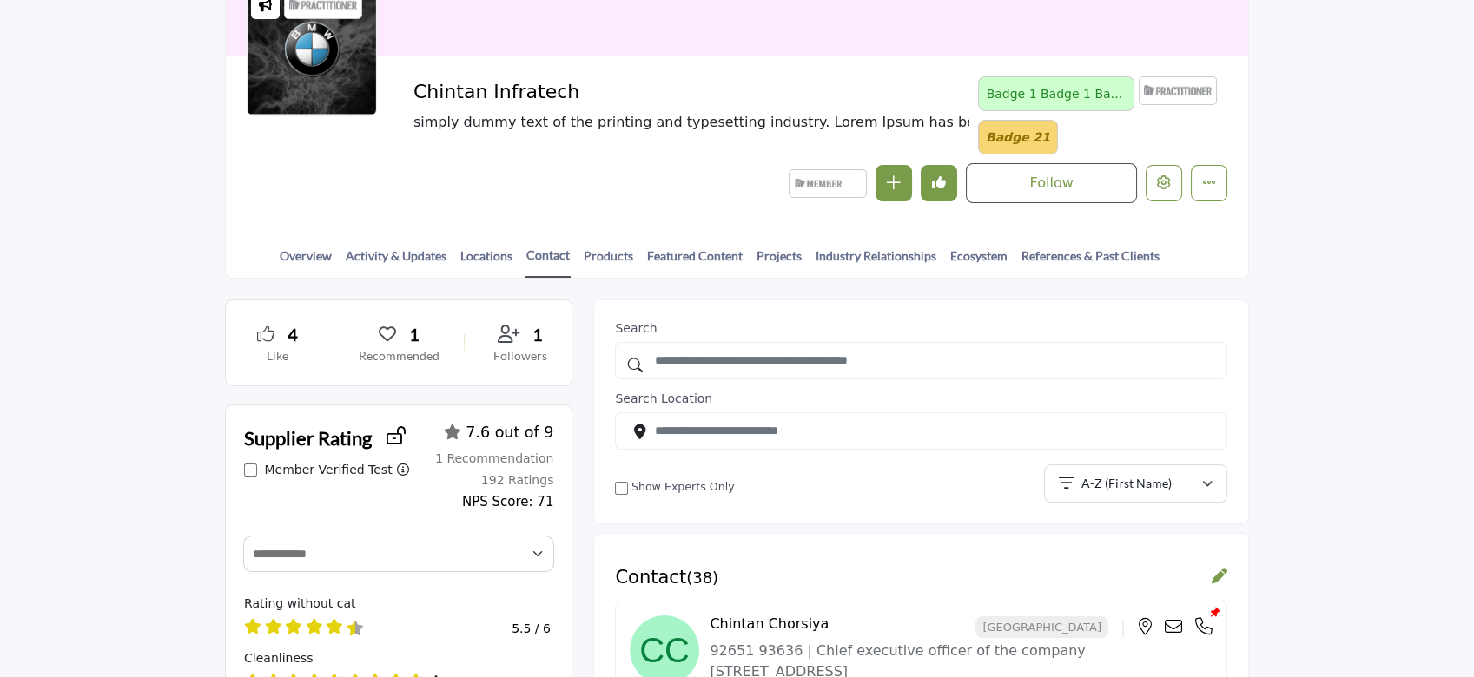
scroll to position [231, 0]
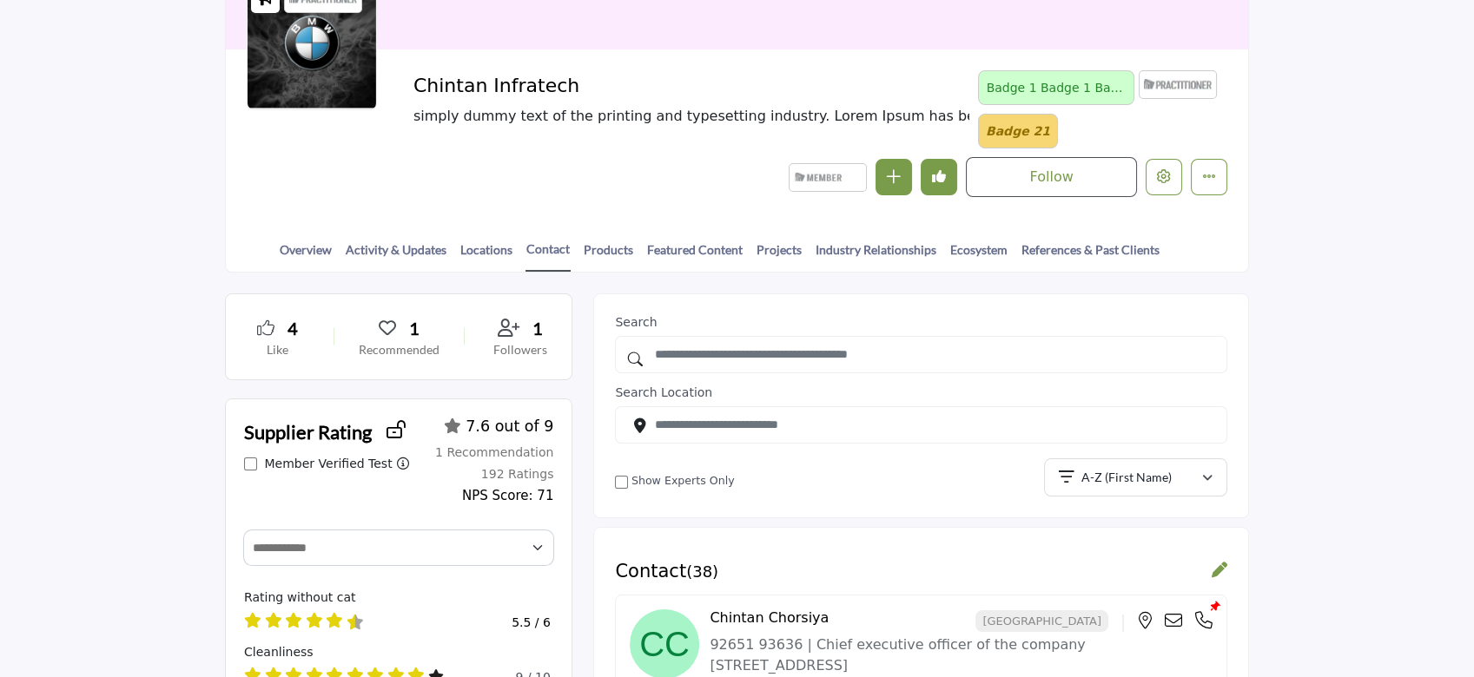
click at [1215, 570] on icon at bounding box center [1219, 570] width 16 height 16
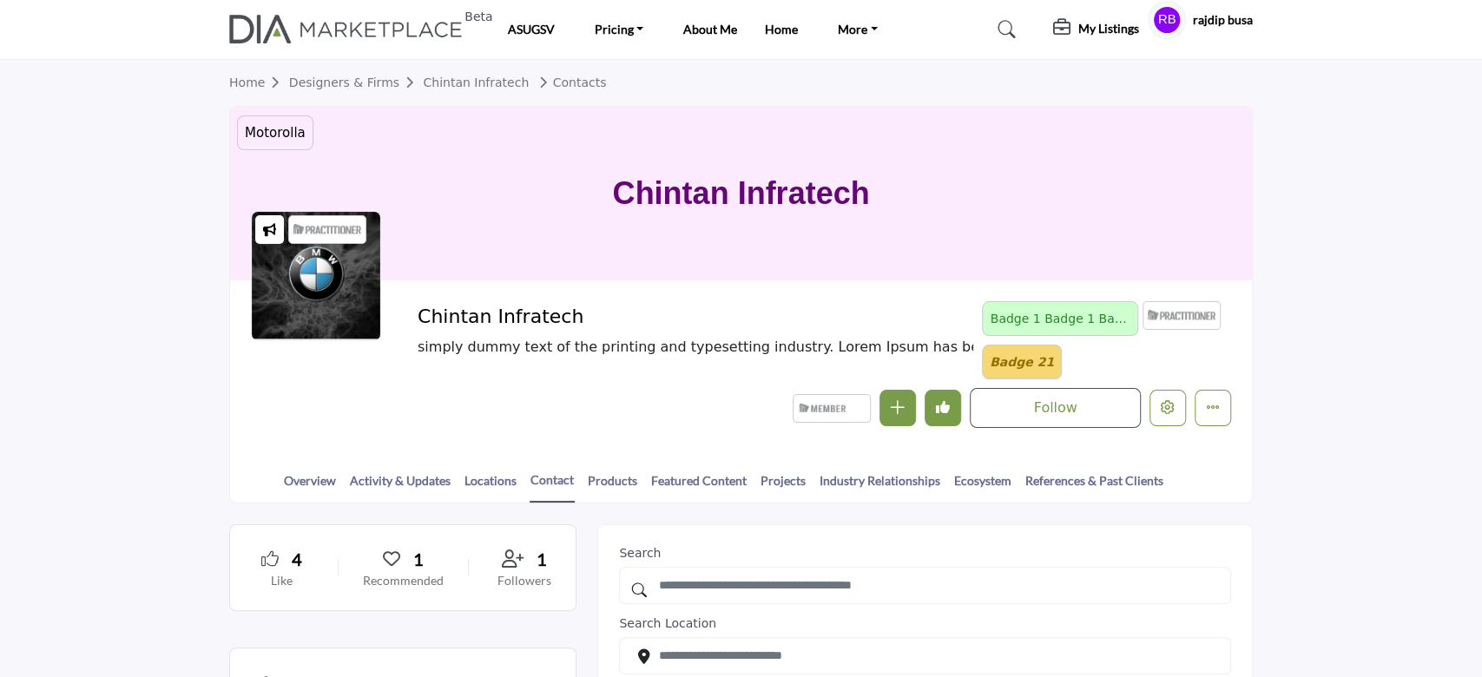
scroll to position [231, 0]
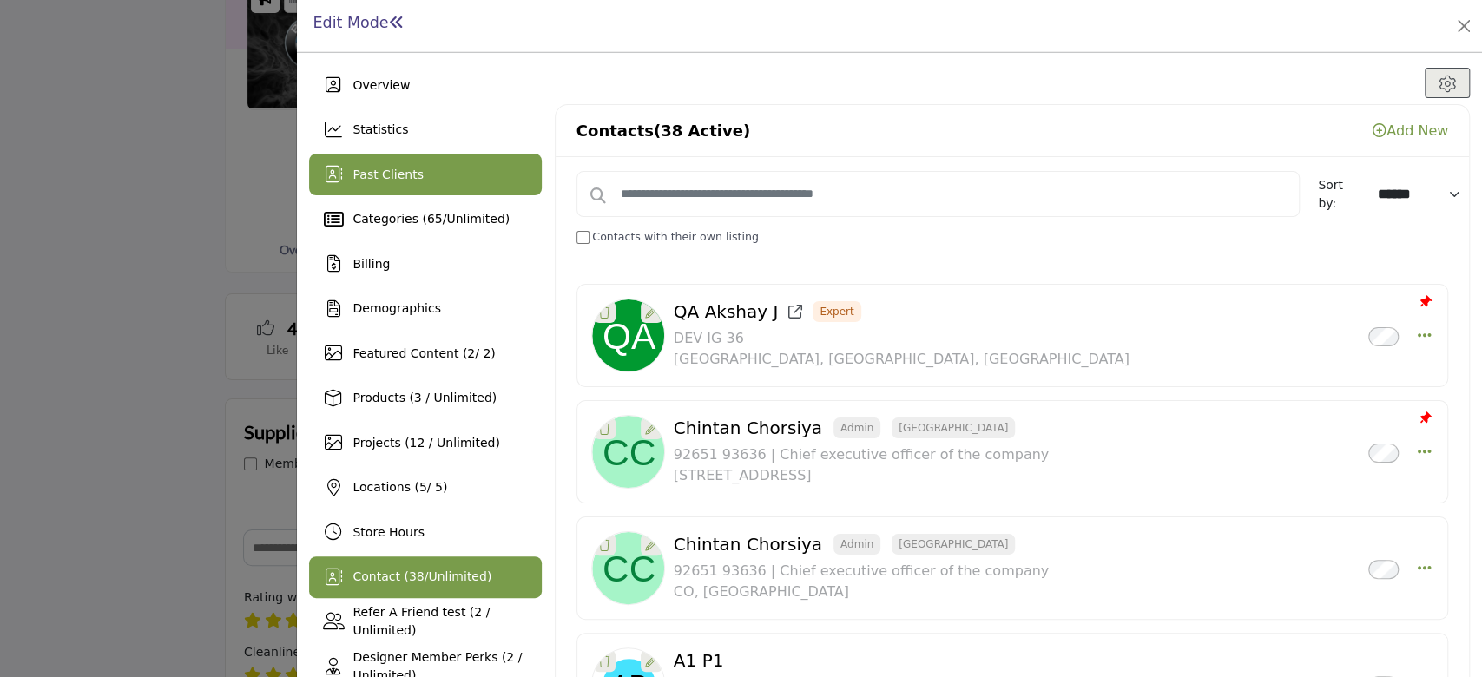
click at [417, 182] on div "Past Clients" at bounding box center [425, 175] width 232 height 42
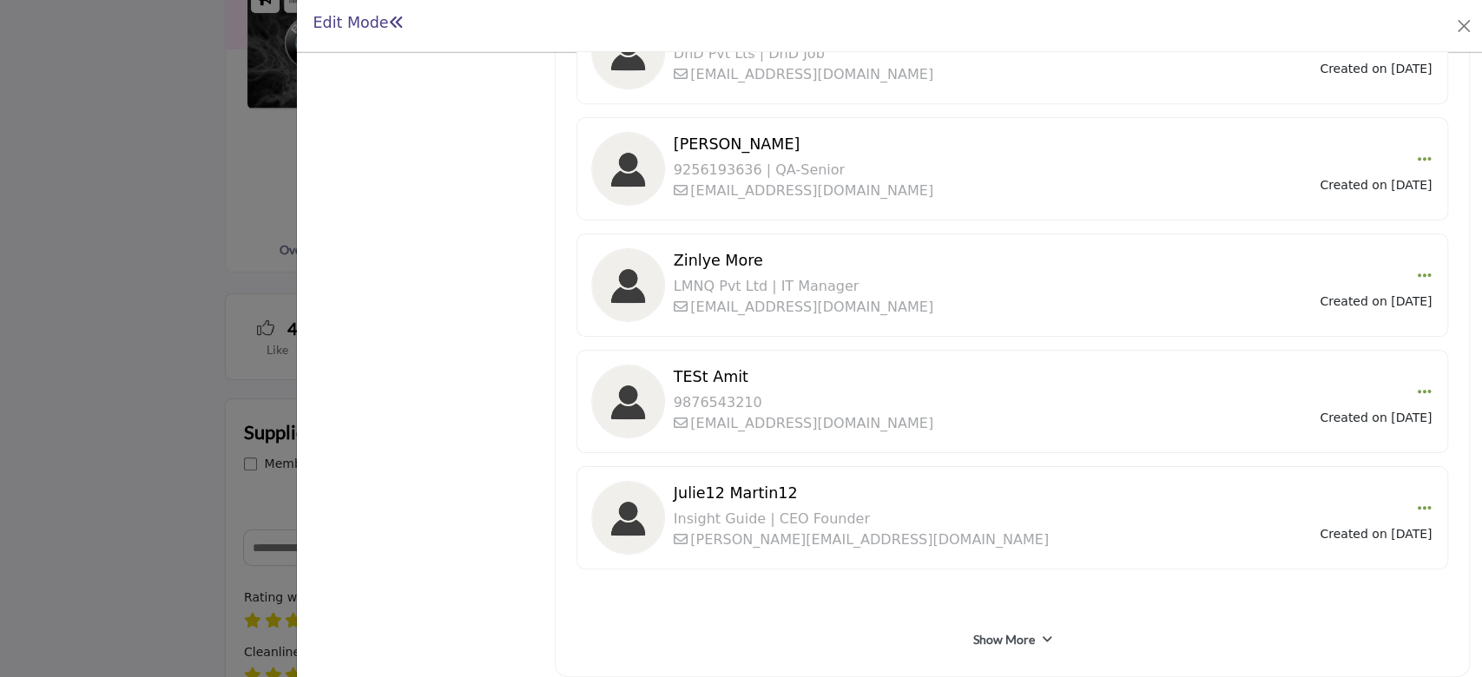
scroll to position [908, 0]
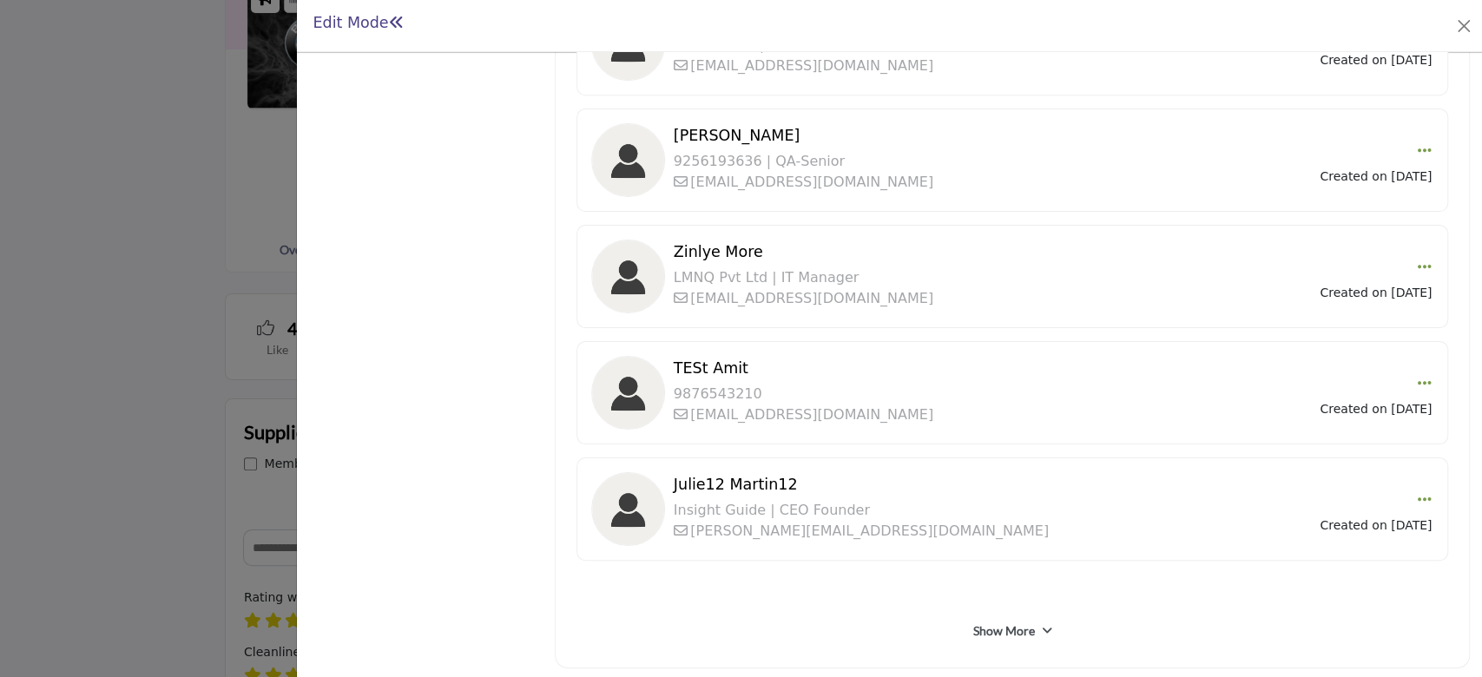
click at [1000, 623] on link "Show More" at bounding box center [1004, 631] width 62 height 17
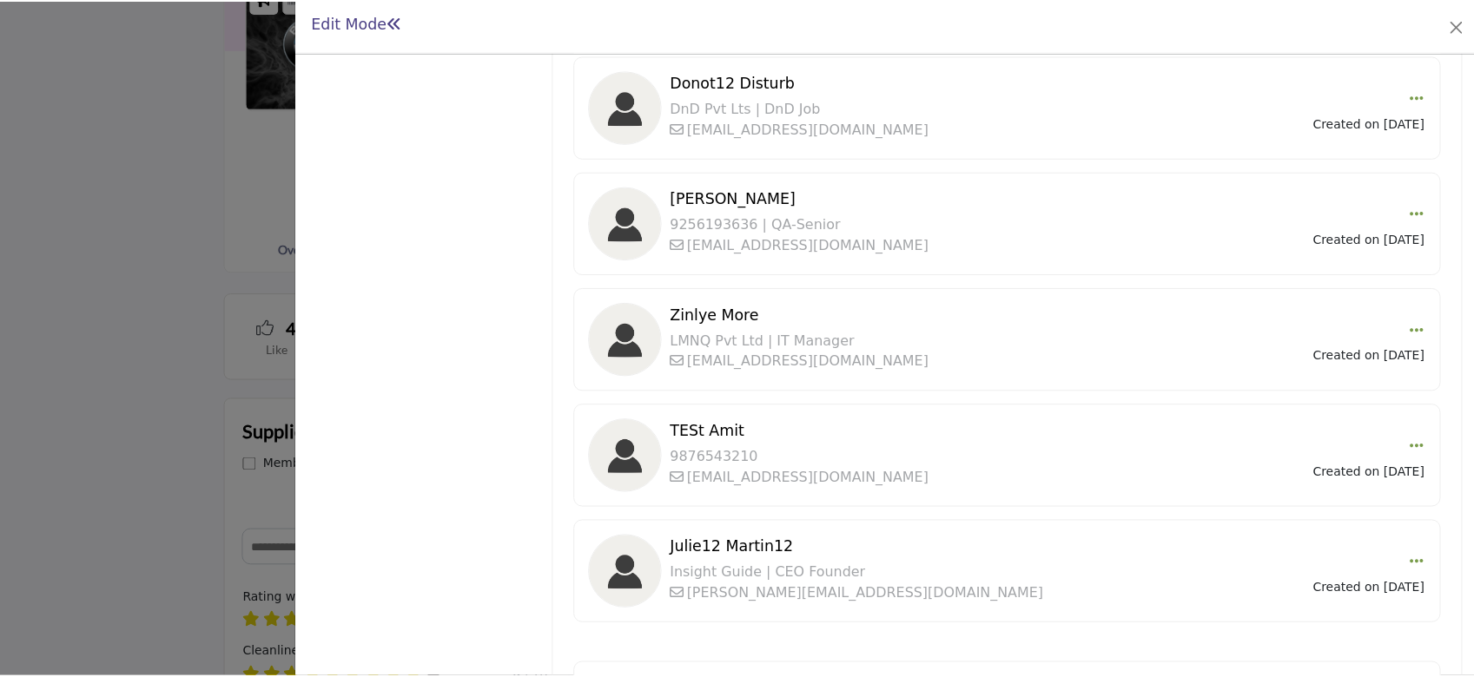
scroll to position [792, 0]
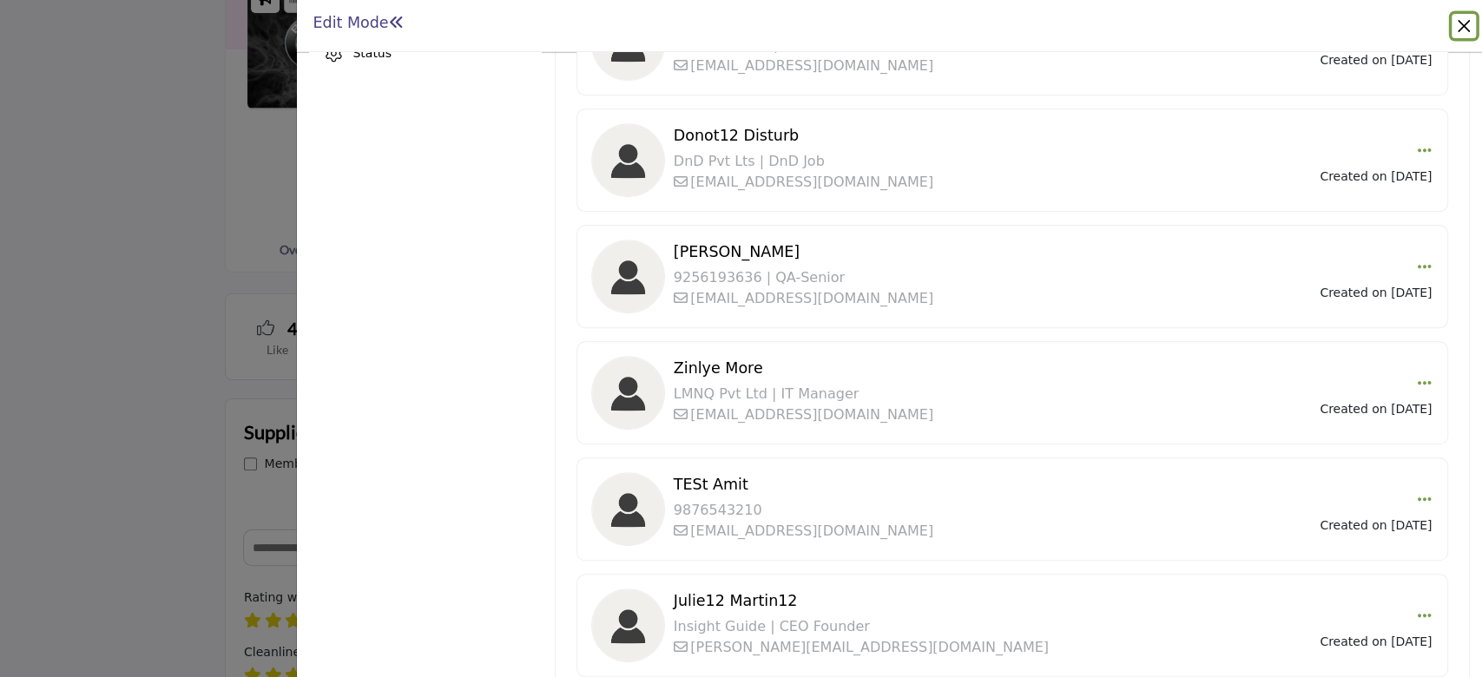
click at [1456, 36] on button "Close" at bounding box center [1464, 26] width 24 height 24
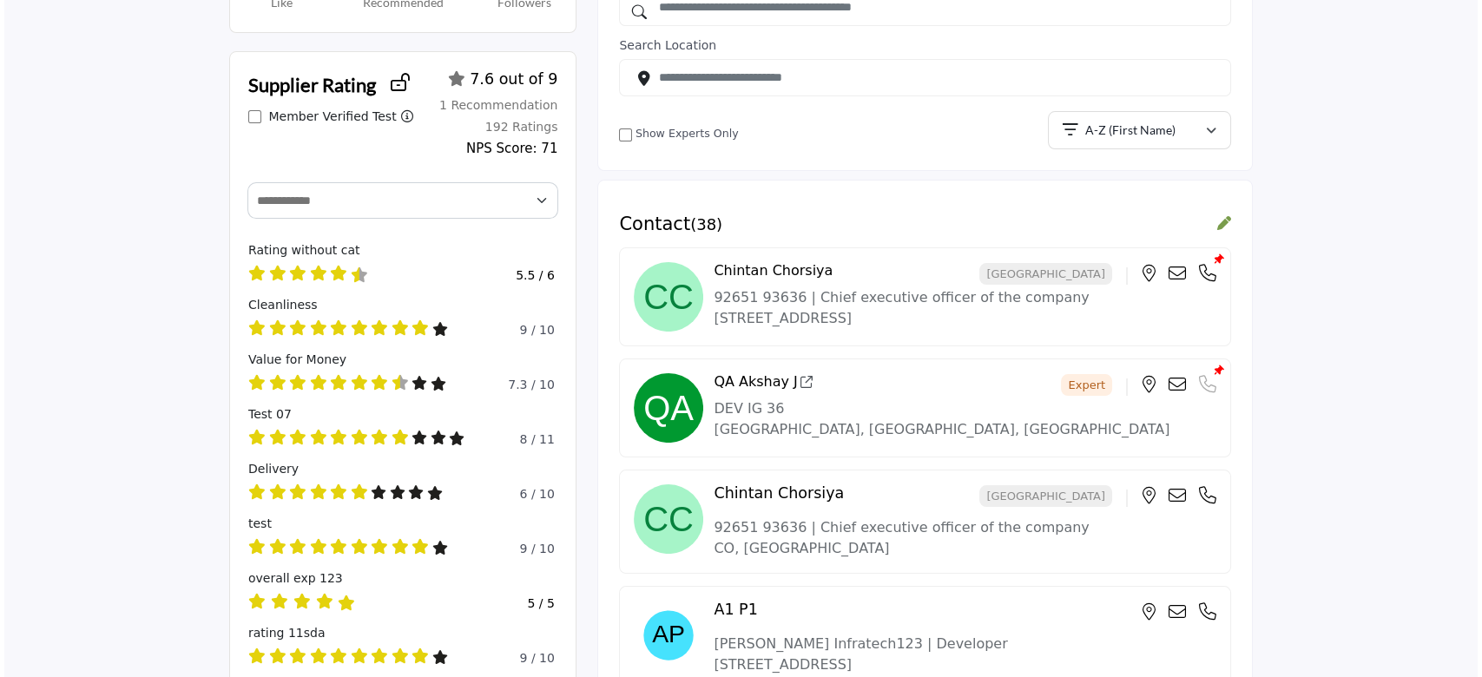
scroll to position [116, 0]
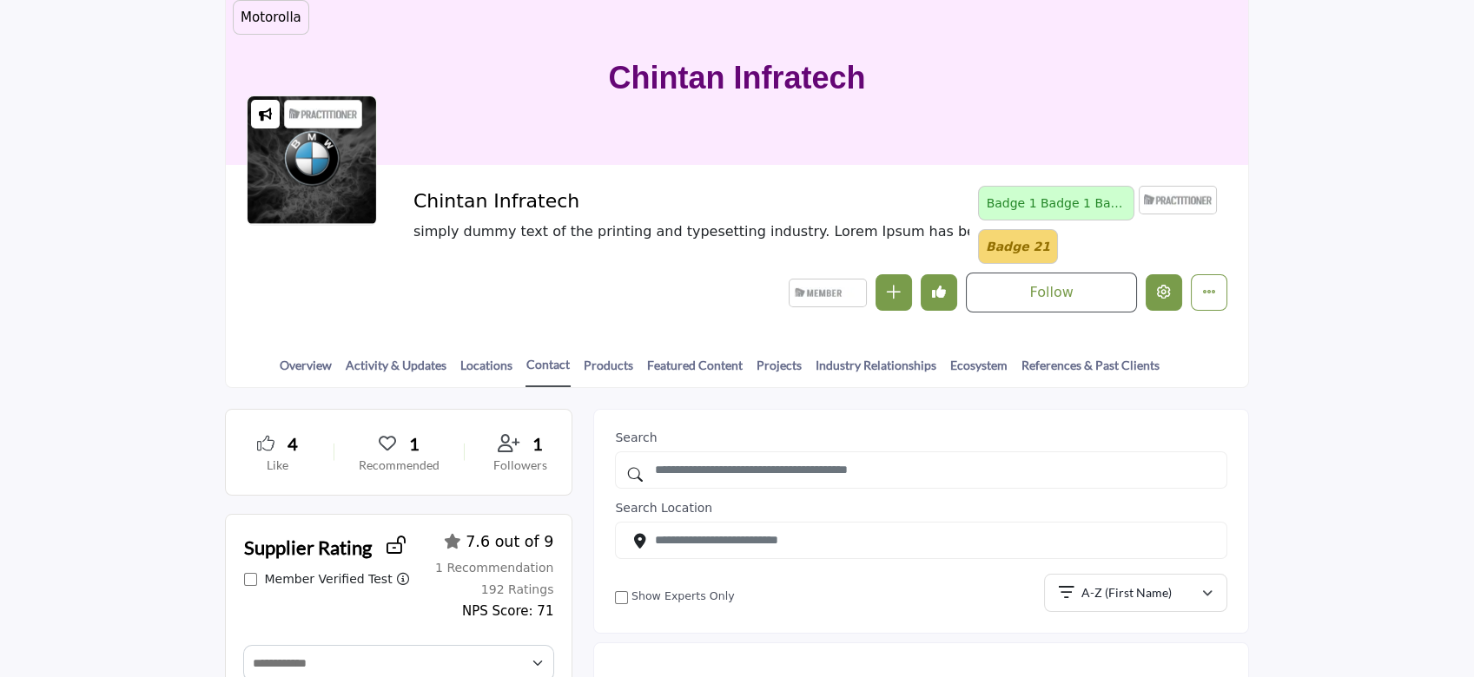
click at [1163, 294] on icon "Edit company" at bounding box center [1164, 292] width 14 height 14
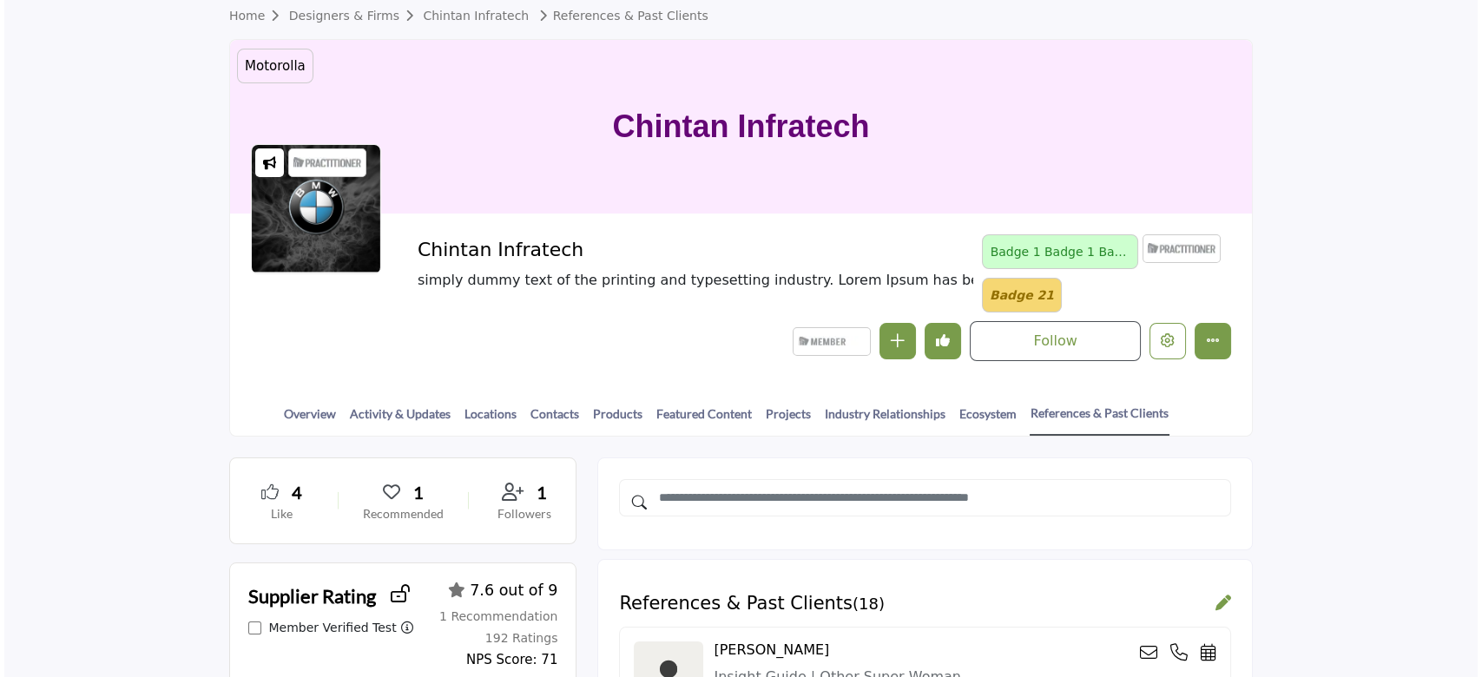
scroll to position [116, 0]
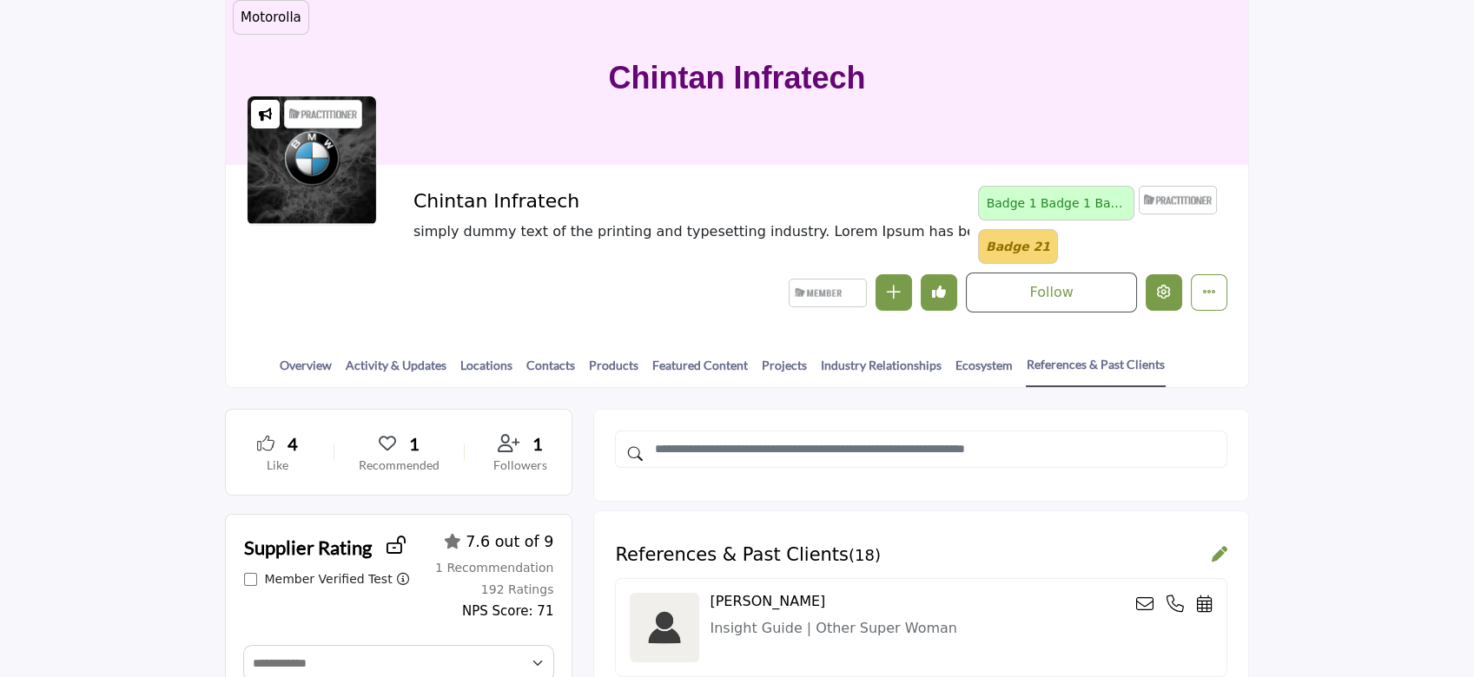
click at [1167, 293] on icon "Edit company" at bounding box center [1164, 292] width 14 height 14
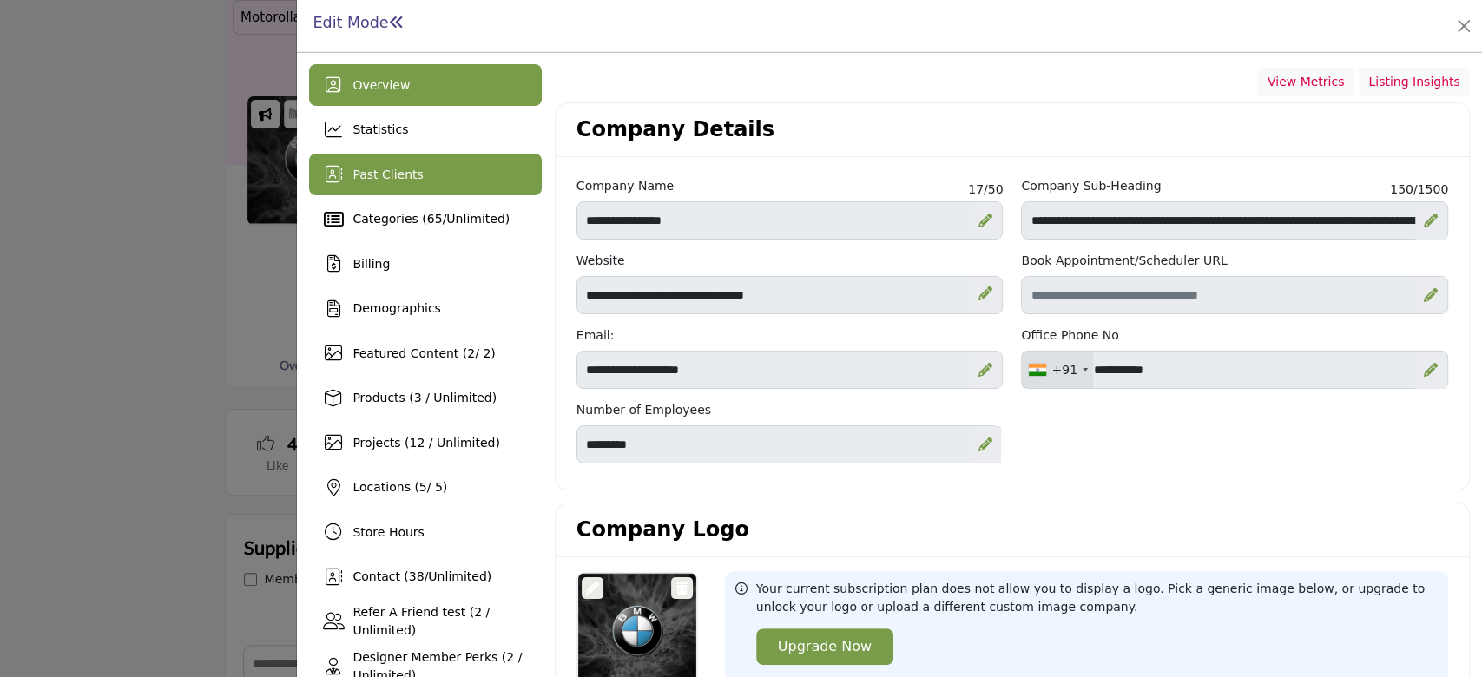
click at [406, 181] on span "Past Clients" at bounding box center [388, 175] width 70 height 14
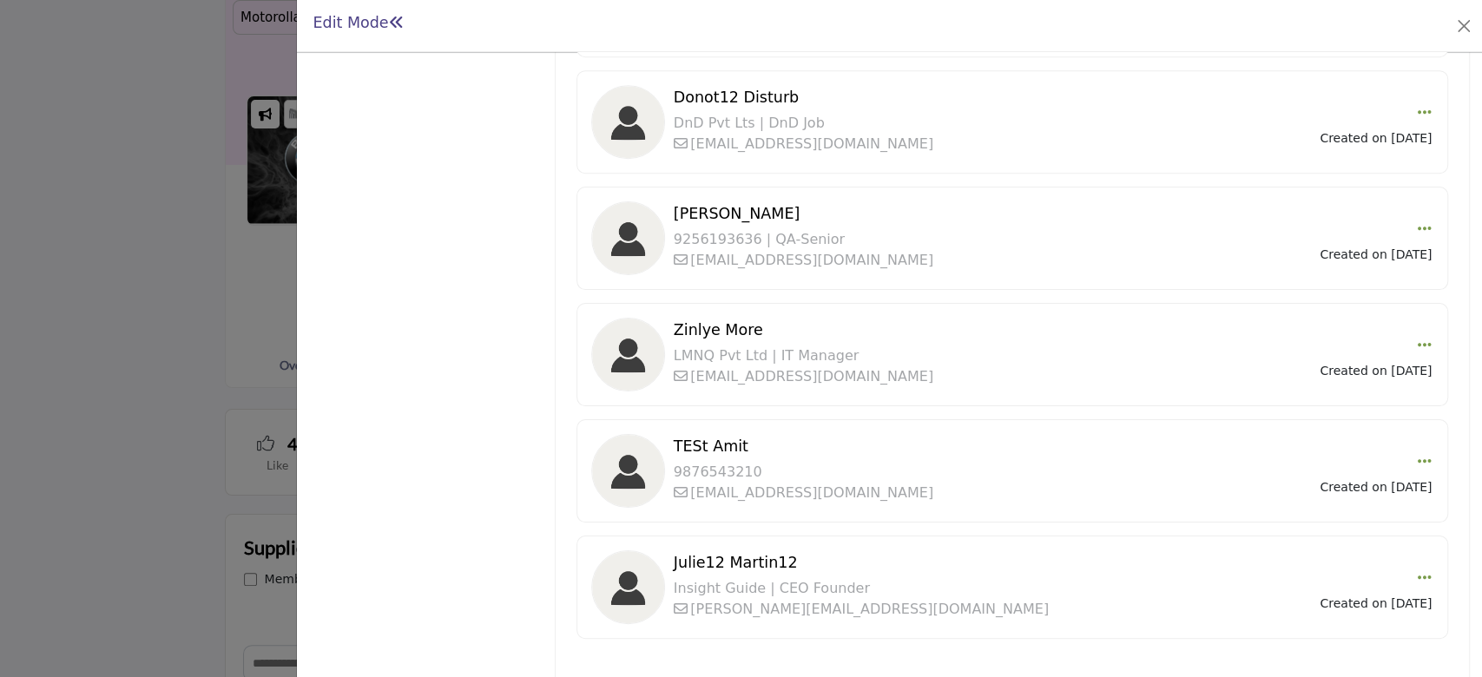
scroll to position [908, 0]
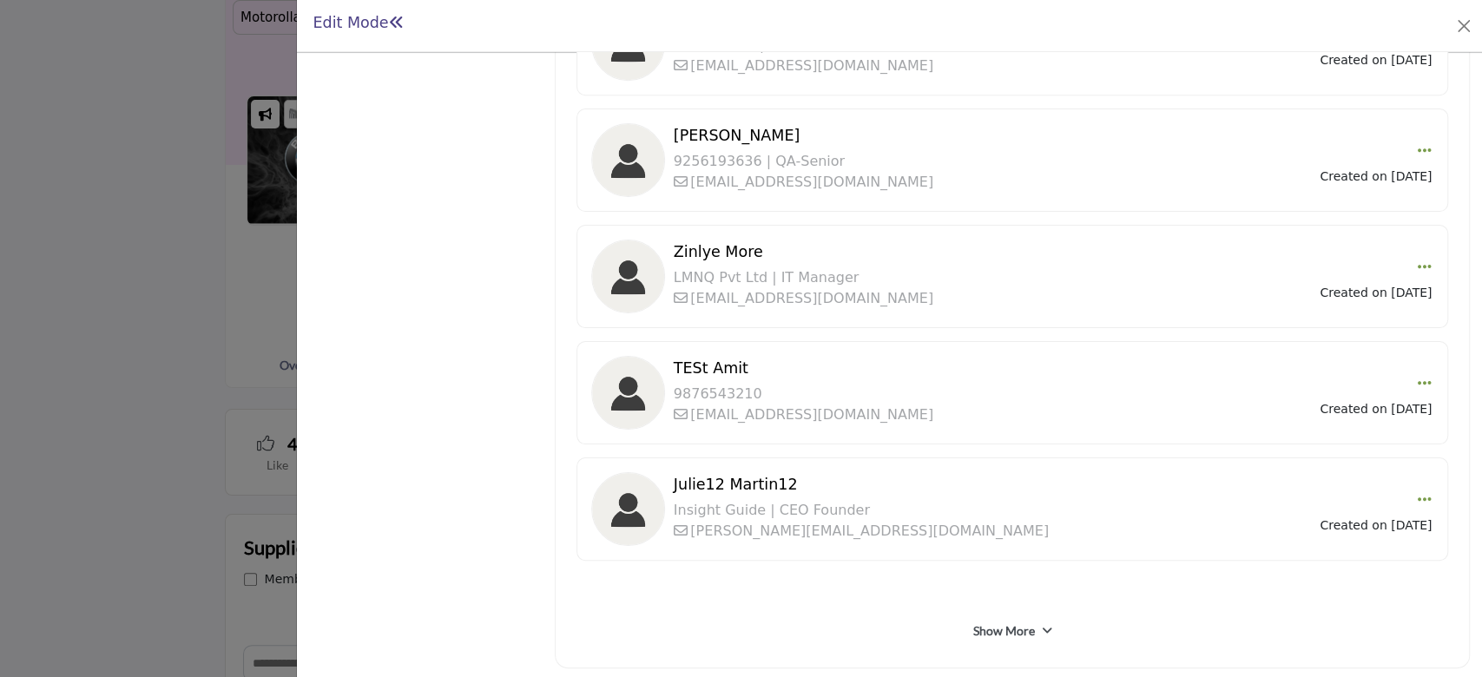
click at [999, 623] on link "Show More" at bounding box center [1004, 631] width 62 height 17
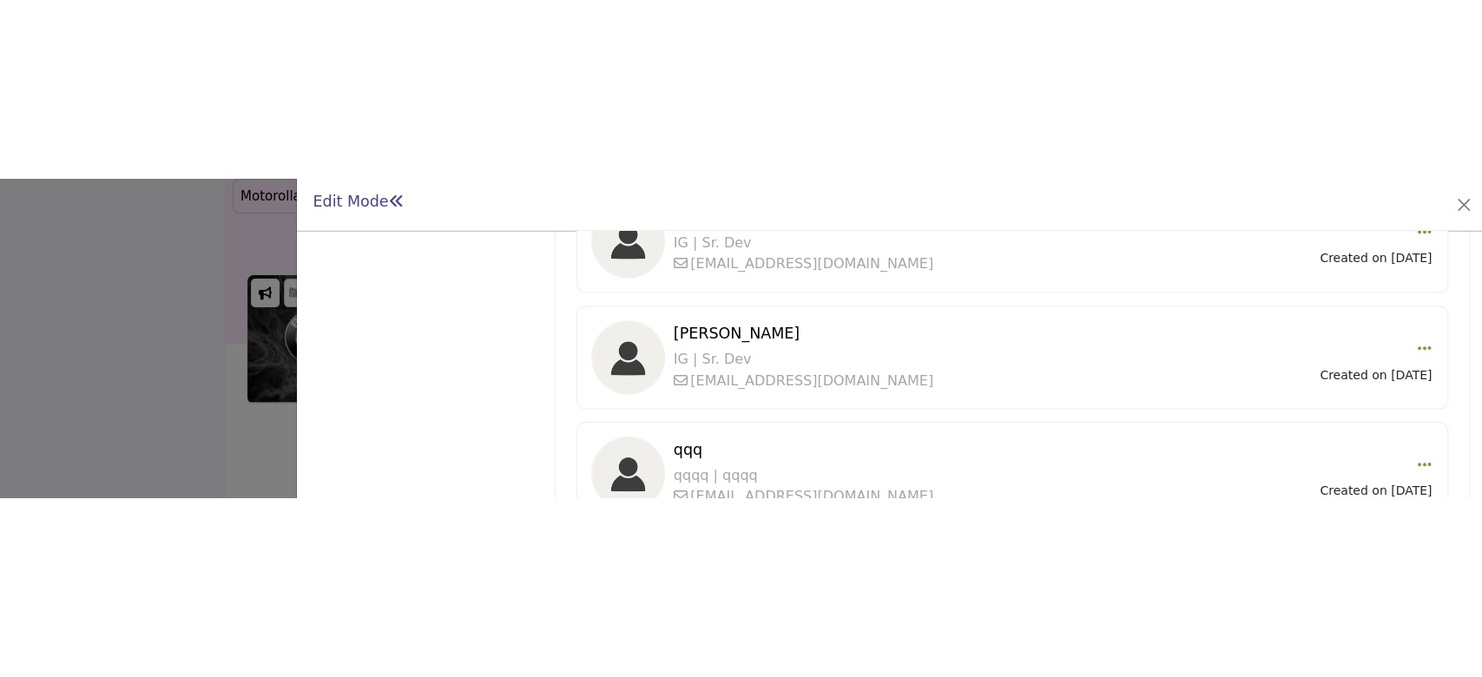
scroll to position [1732, 0]
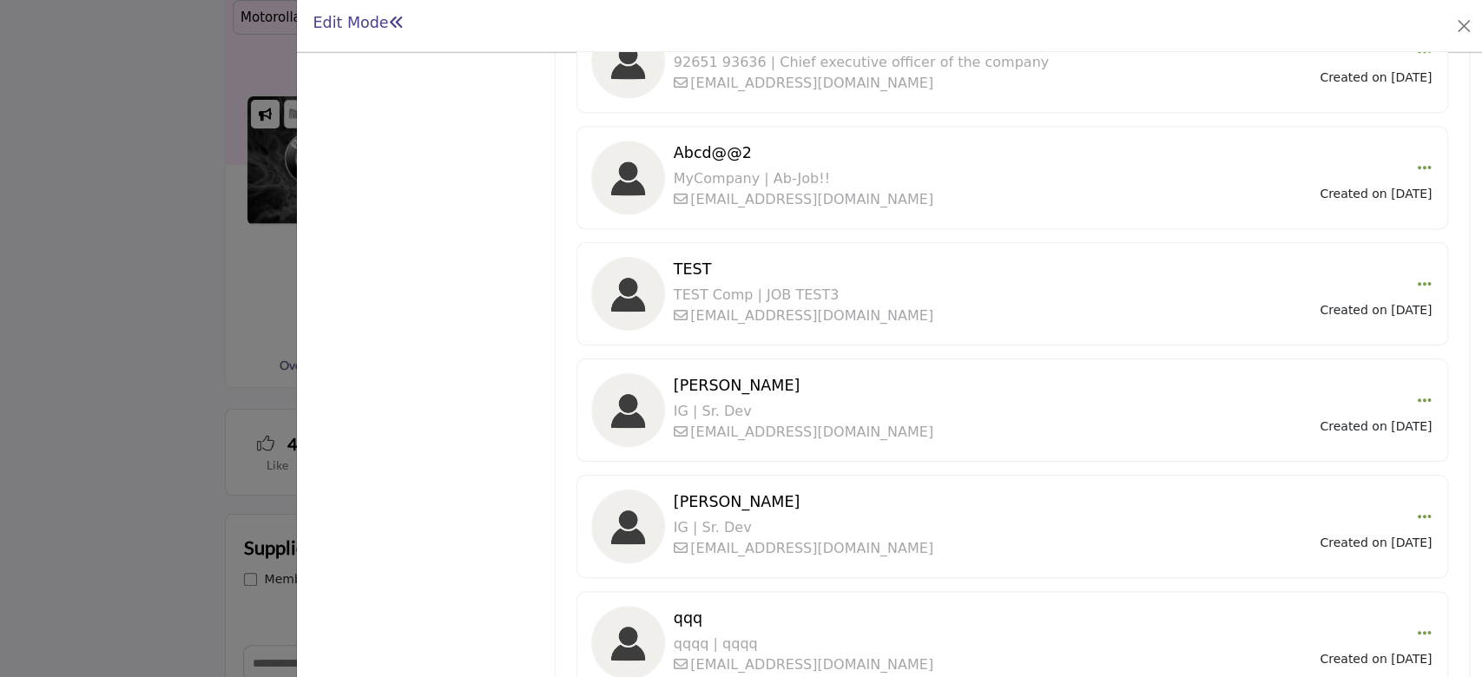
click at [153, 213] on div at bounding box center [741, 338] width 1482 height 677
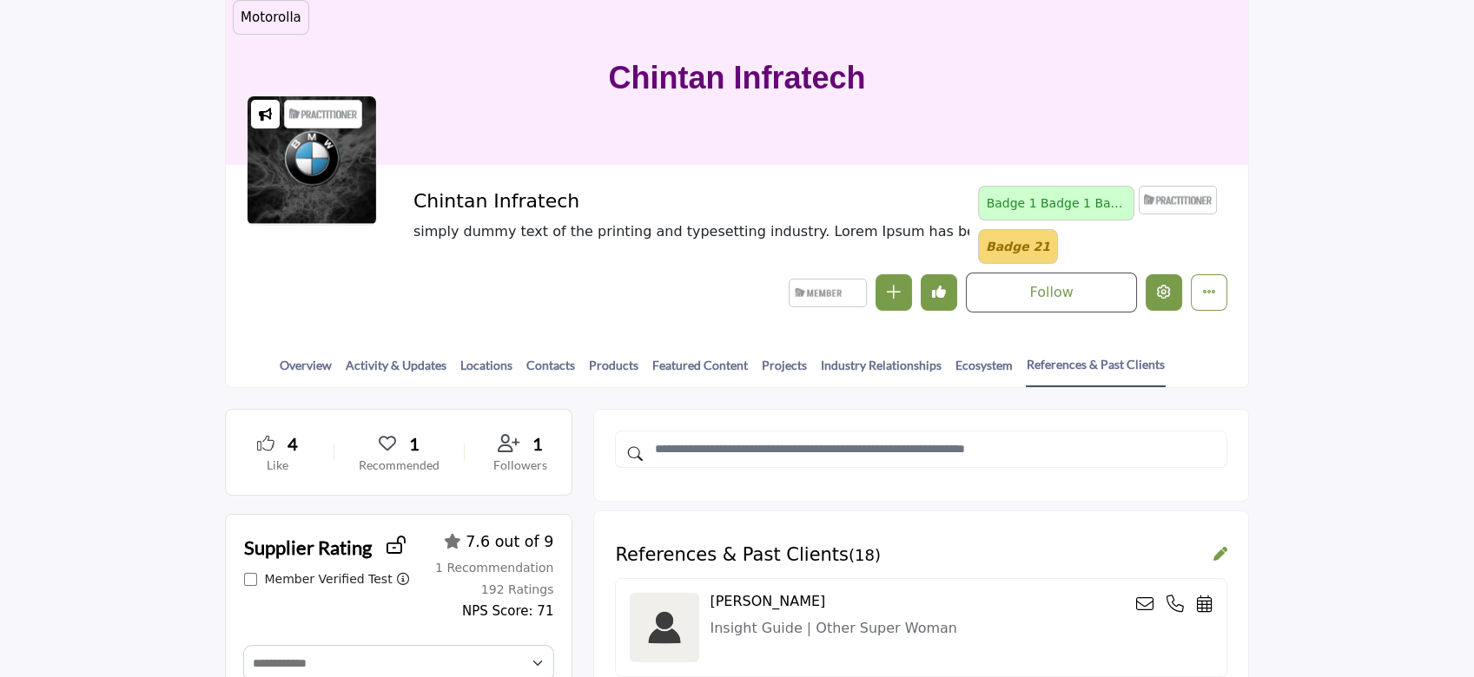
click at [1178, 281] on button "Edit company" at bounding box center [1163, 292] width 36 height 36
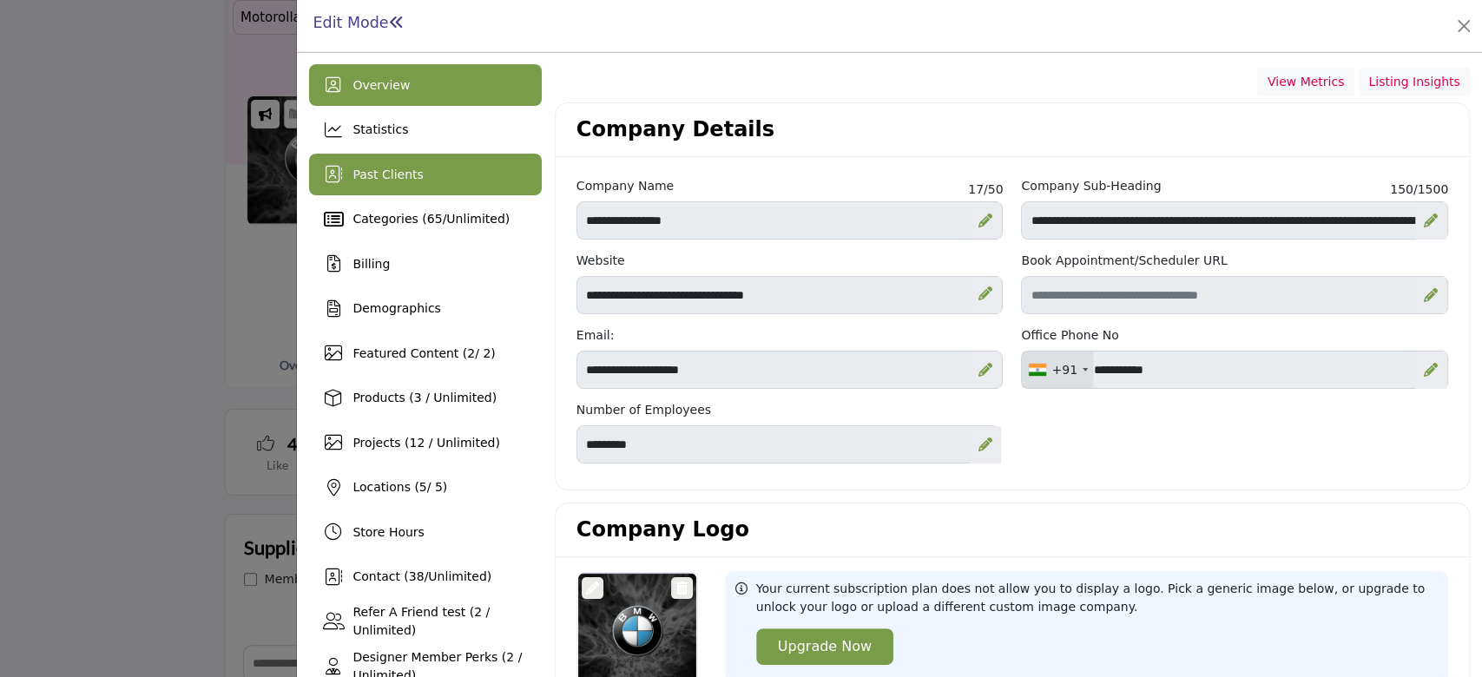
click at [420, 188] on div "Past Clients" at bounding box center [425, 175] width 232 height 42
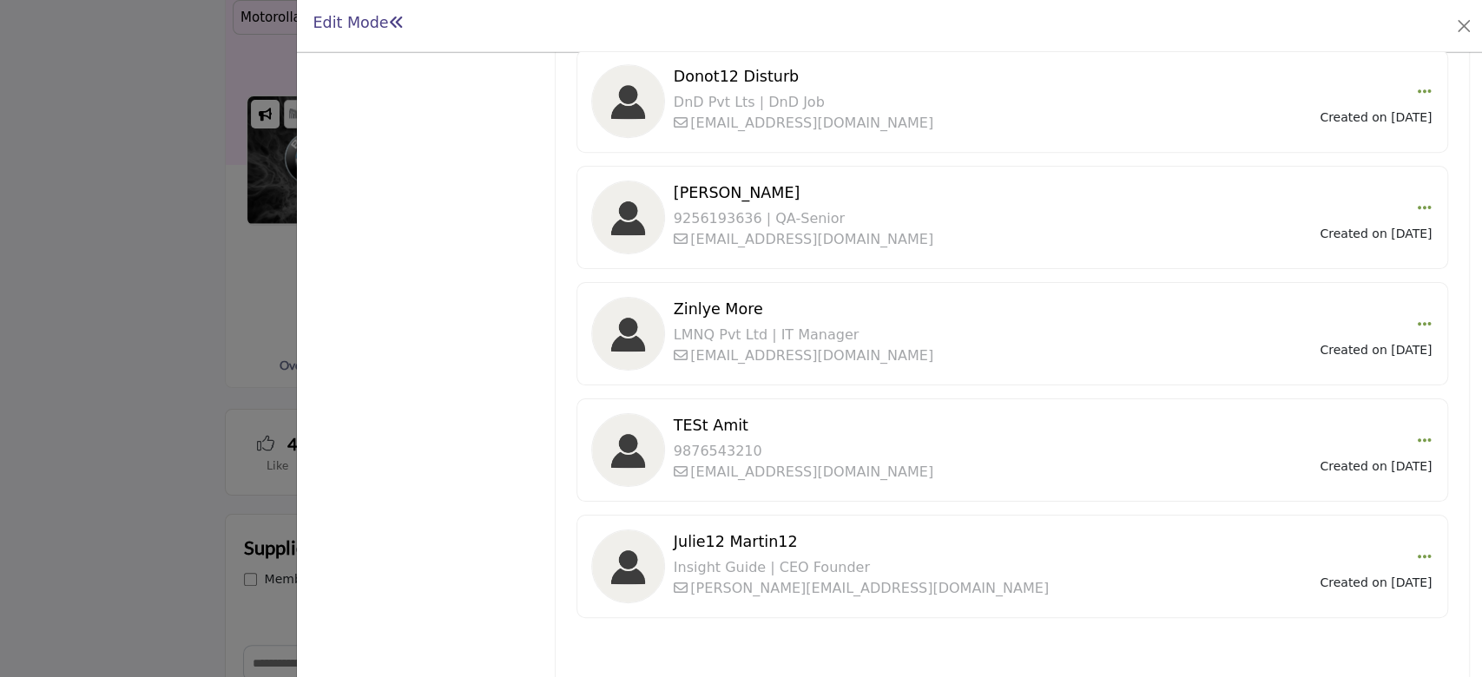
scroll to position [908, 0]
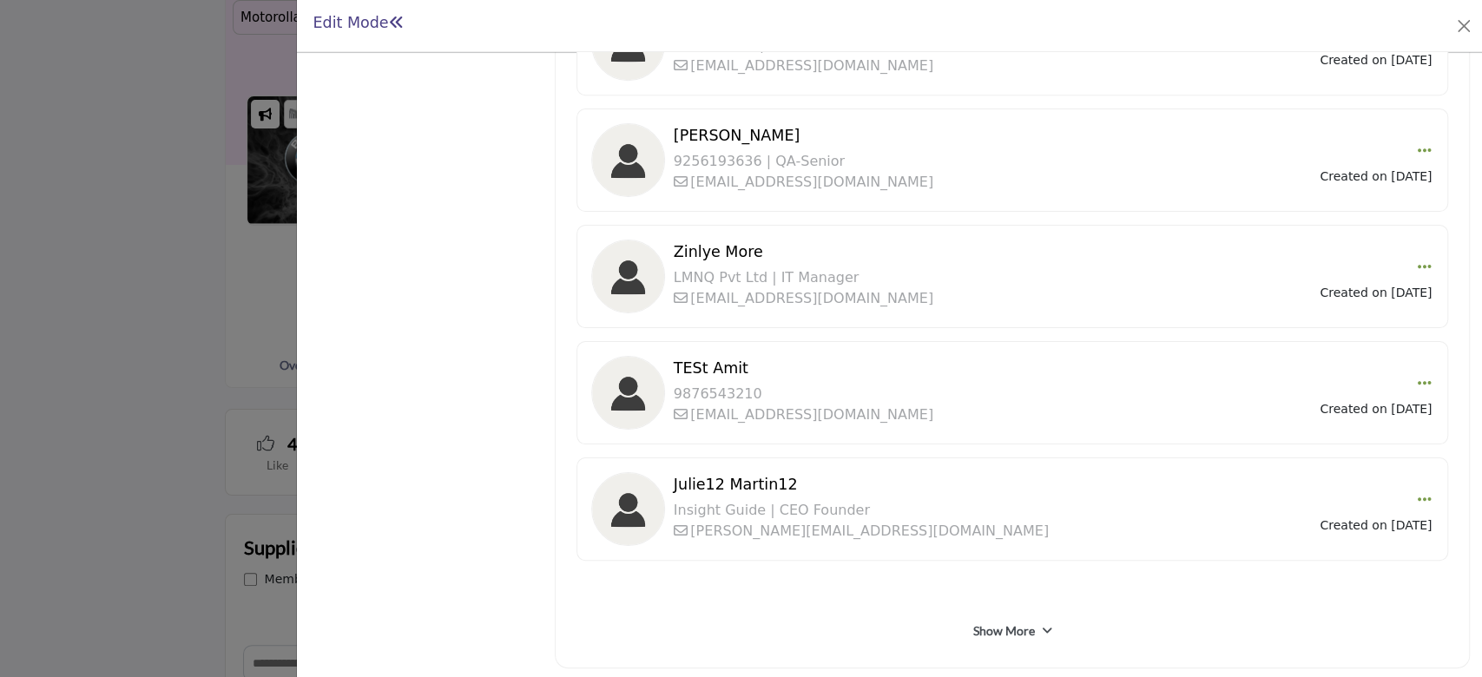
click at [973, 629] on link "Show More" at bounding box center [1004, 631] width 62 height 17
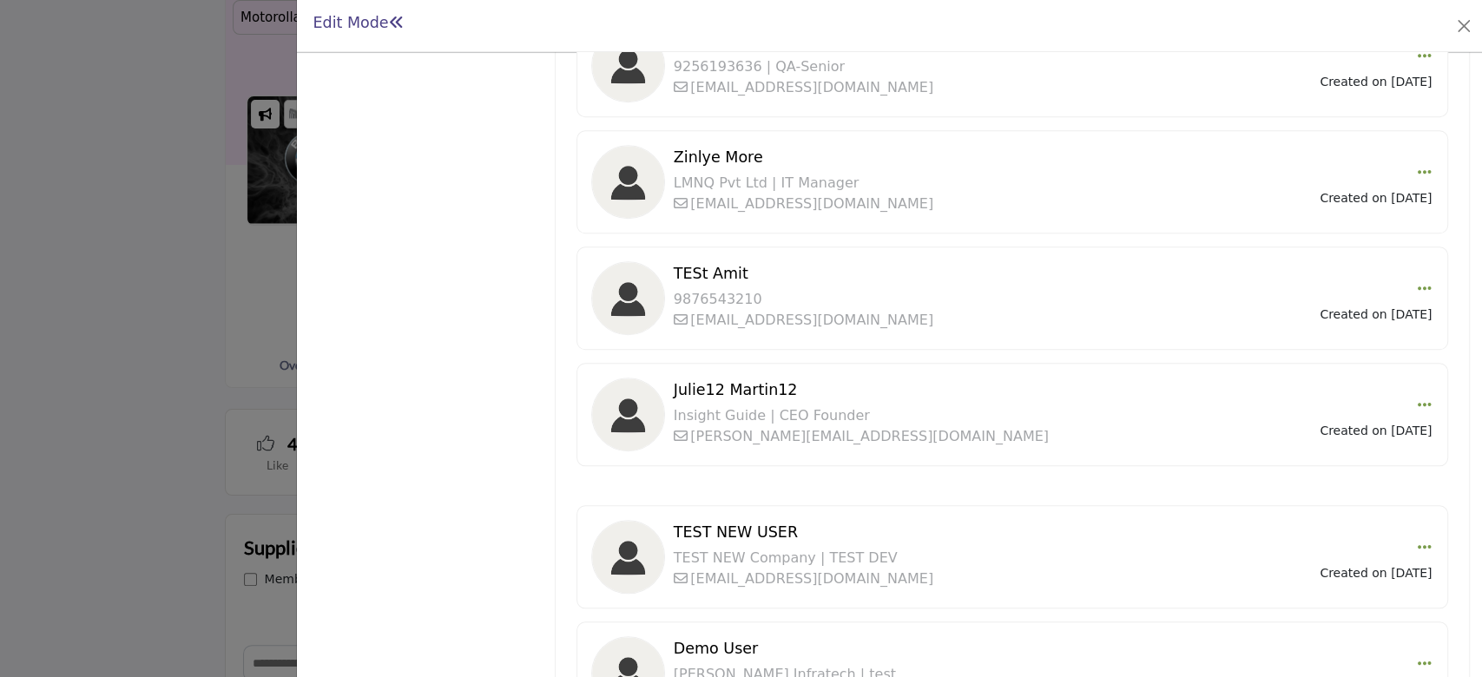
scroll to position [1139, 0]
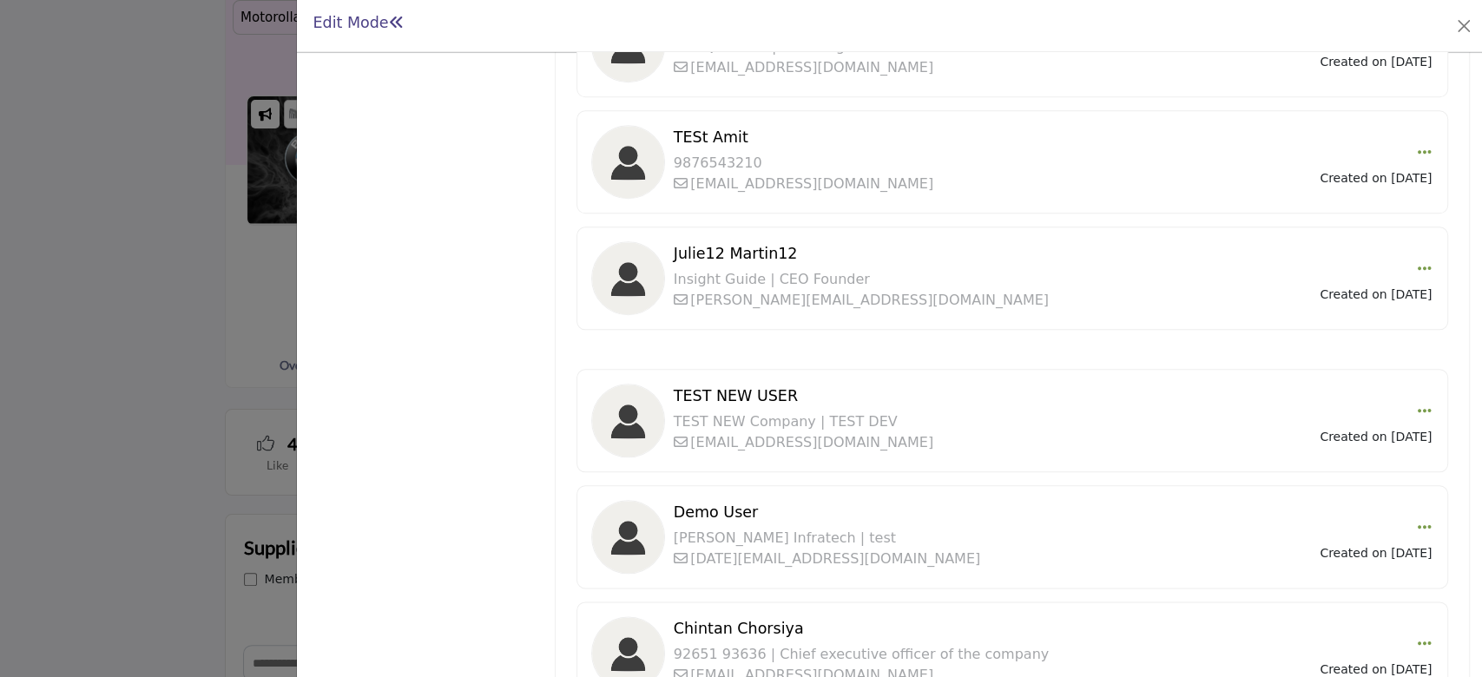
click at [120, 354] on div at bounding box center [741, 338] width 1482 height 677
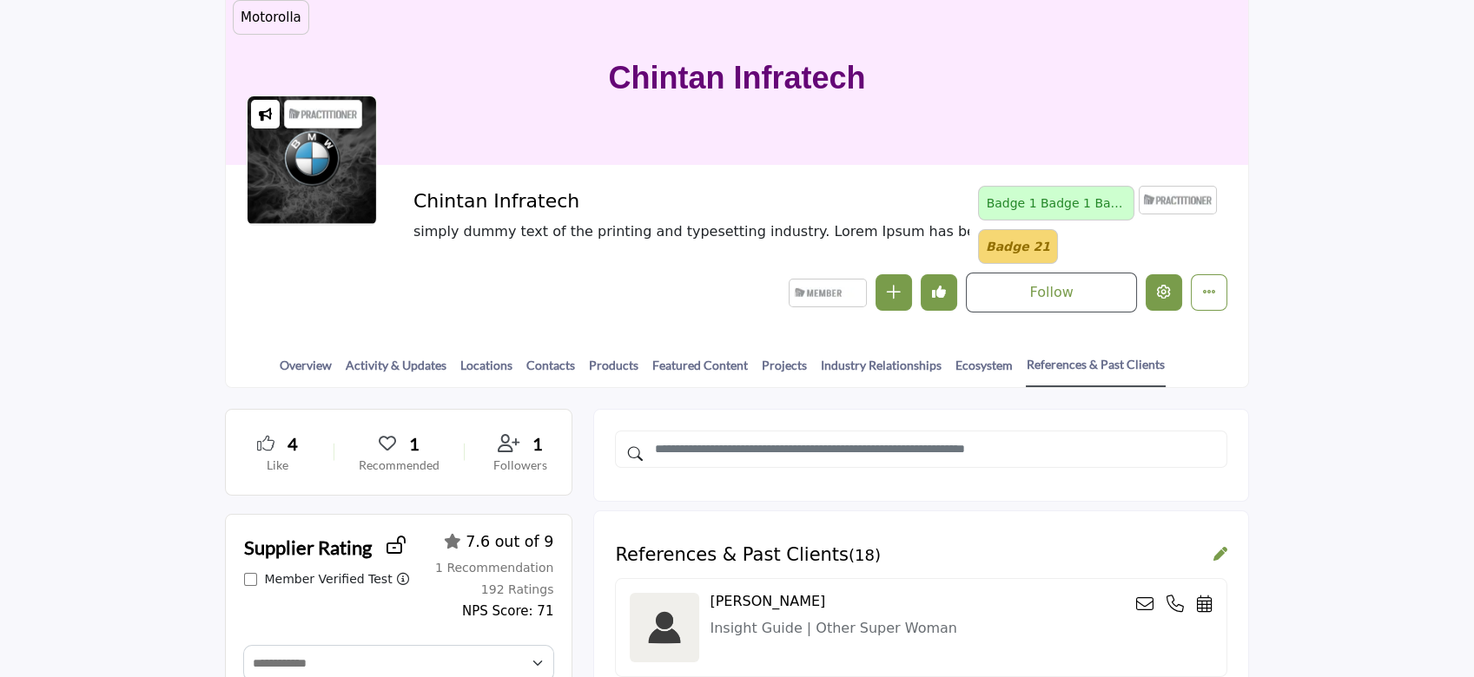
click at [1169, 293] on button "Edit company" at bounding box center [1163, 292] width 36 height 36
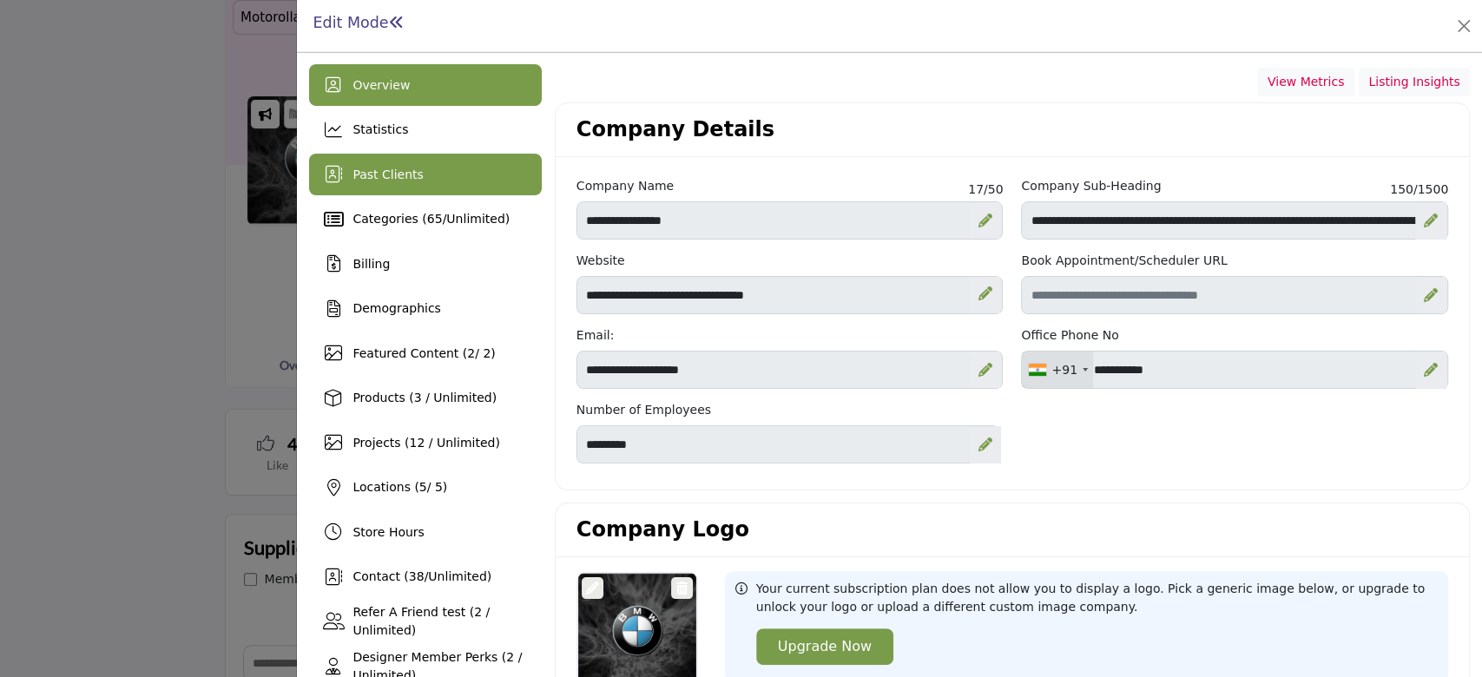
click at [405, 178] on span "Past Clients" at bounding box center [388, 175] width 70 height 14
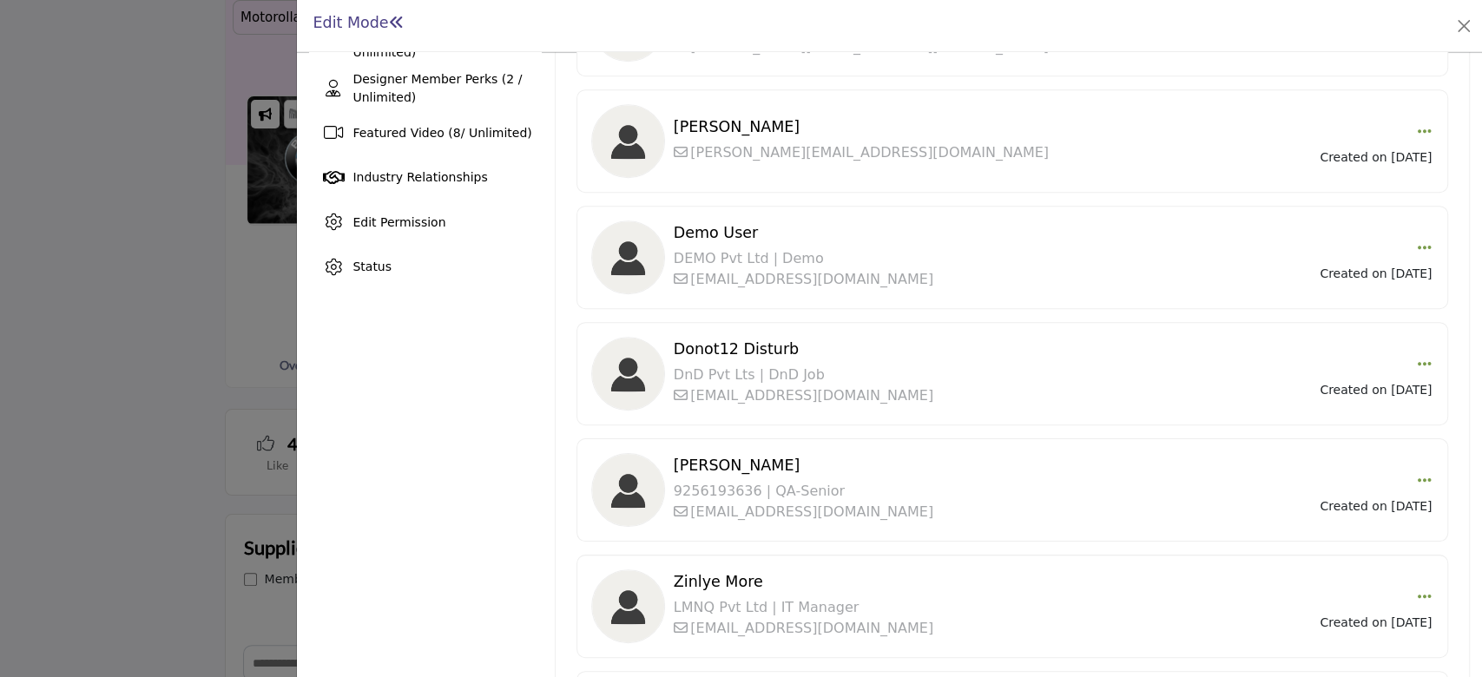
scroll to position [908, 0]
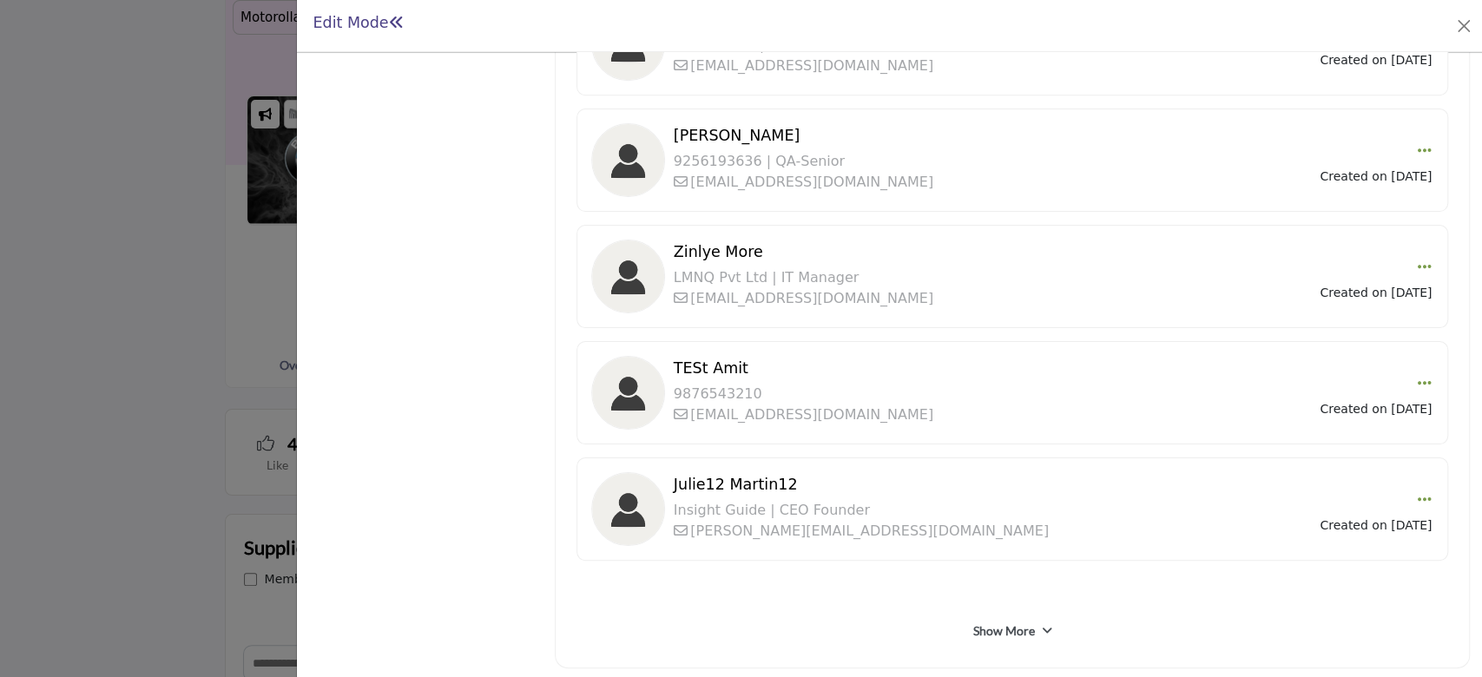
click at [1004, 628] on link "Show More" at bounding box center [1004, 631] width 62 height 17
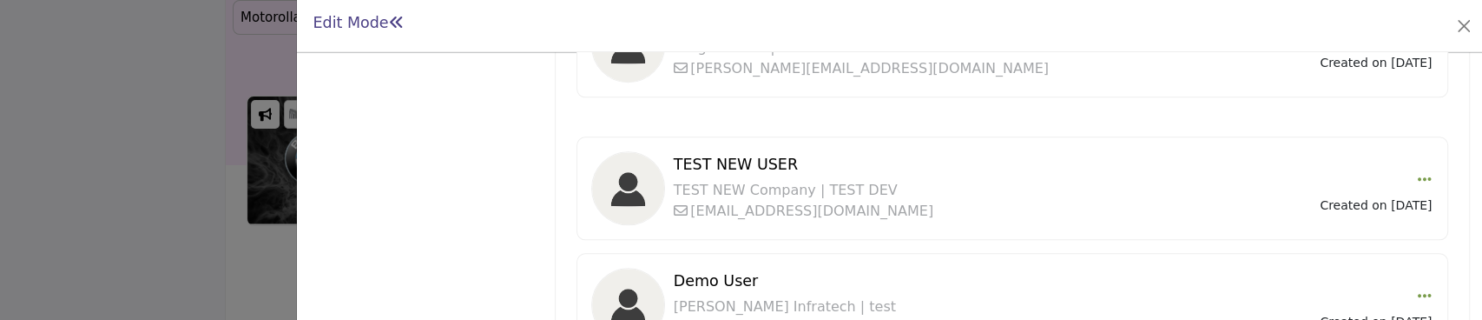
scroll to position [1256, 0]
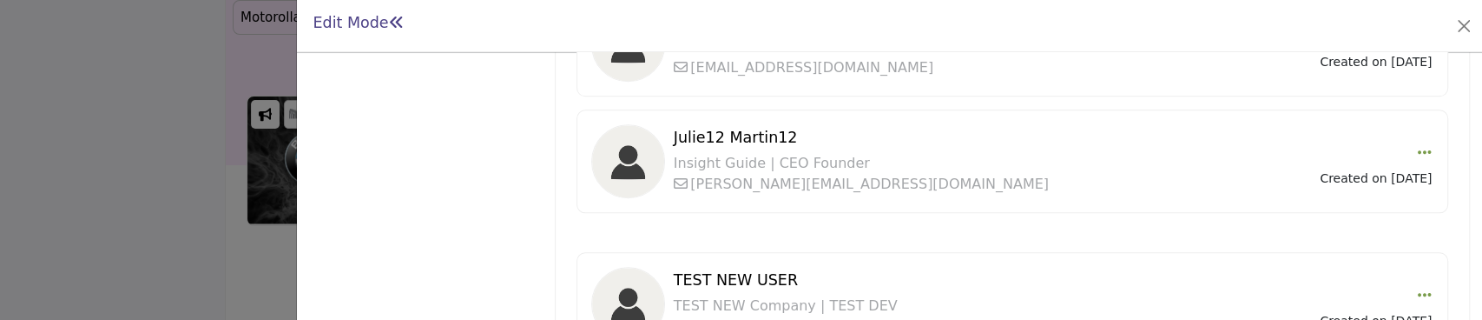
drag, startPoint x: 716, startPoint y: 170, endPoint x: 525, endPoint y: 150, distance: 193.0
click at [525, 150] on div "Overview Statistics Past Clients Categories ( 65 / Unlimited ) Billing 2 / 2)" at bounding box center [425, 20] width 232 height 2424
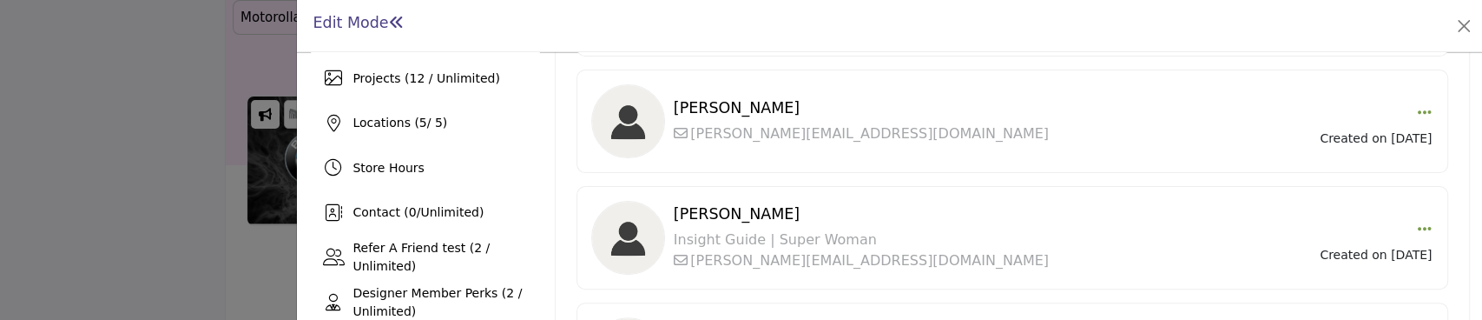
scroll to position [97, 0]
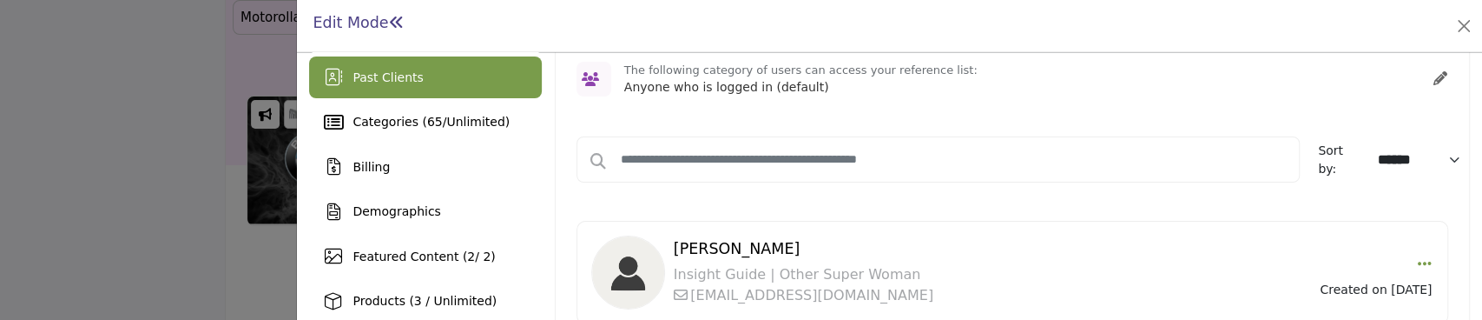
click at [401, 70] on span "Past Clients" at bounding box center [388, 77] width 70 height 14
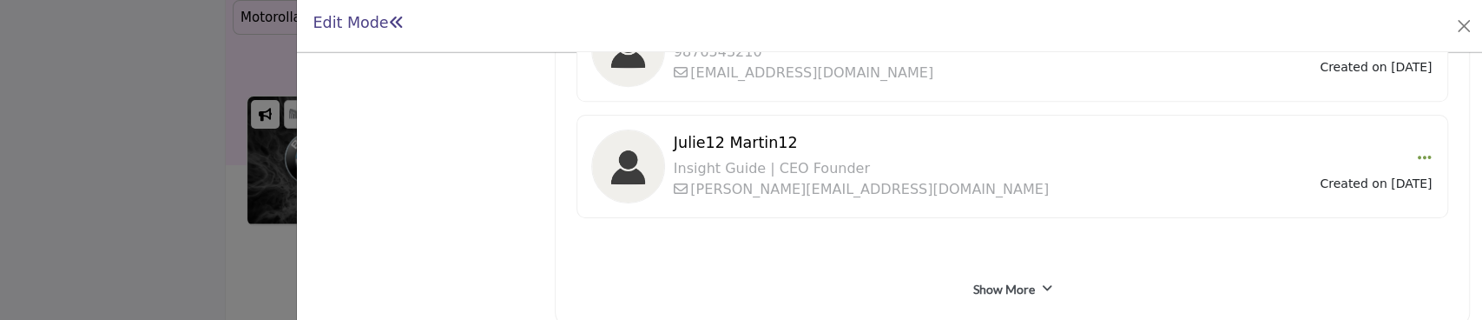
scroll to position [1265, 0]
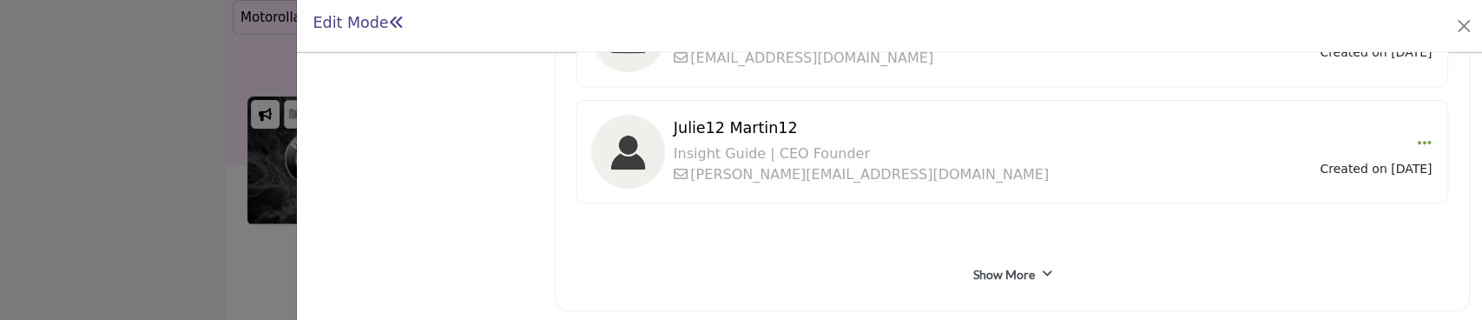
click at [1017, 266] on link "Show More" at bounding box center [1004, 274] width 62 height 17
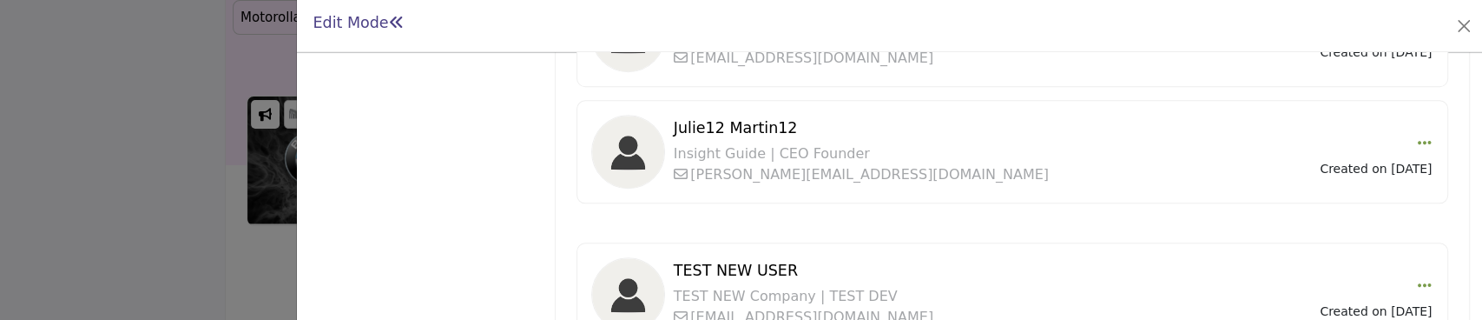
click at [679, 245] on div "TEST NEW USER TEST NEW Company | TEST DEV [EMAIL_ADDRESS][DOMAIN_NAME] Edit" at bounding box center [1013, 293] width 872 height 103
